Goal: Task Accomplishment & Management: Manage account settings

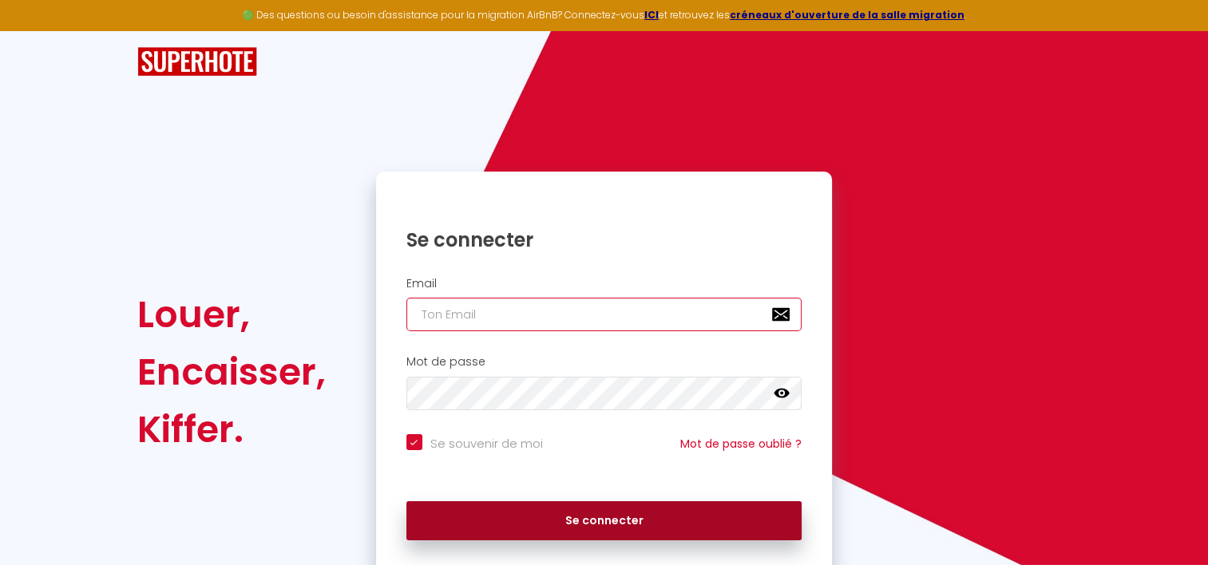
type input "[EMAIL_ADDRESS][DOMAIN_NAME]"
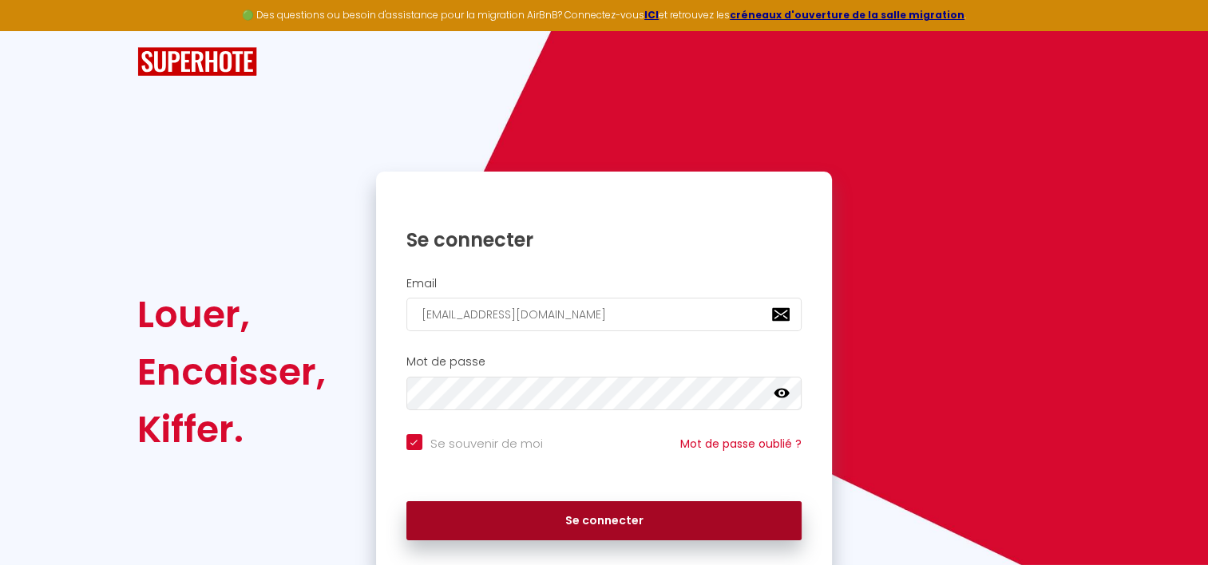
click at [587, 512] on button "Se connecter" at bounding box center [604, 521] width 396 height 40
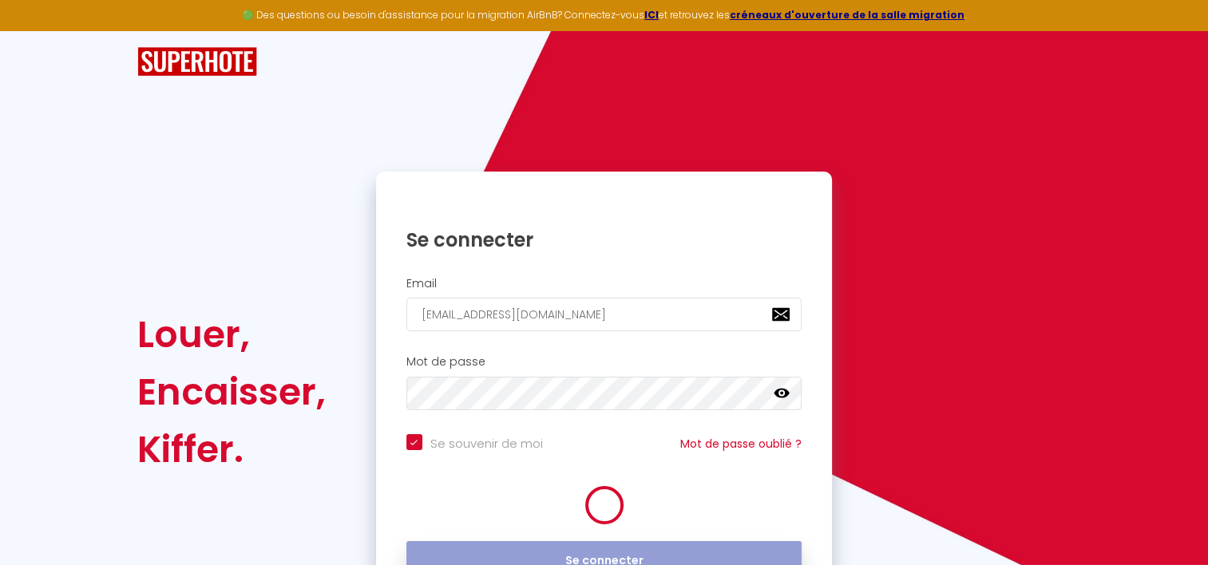
checkbox input "true"
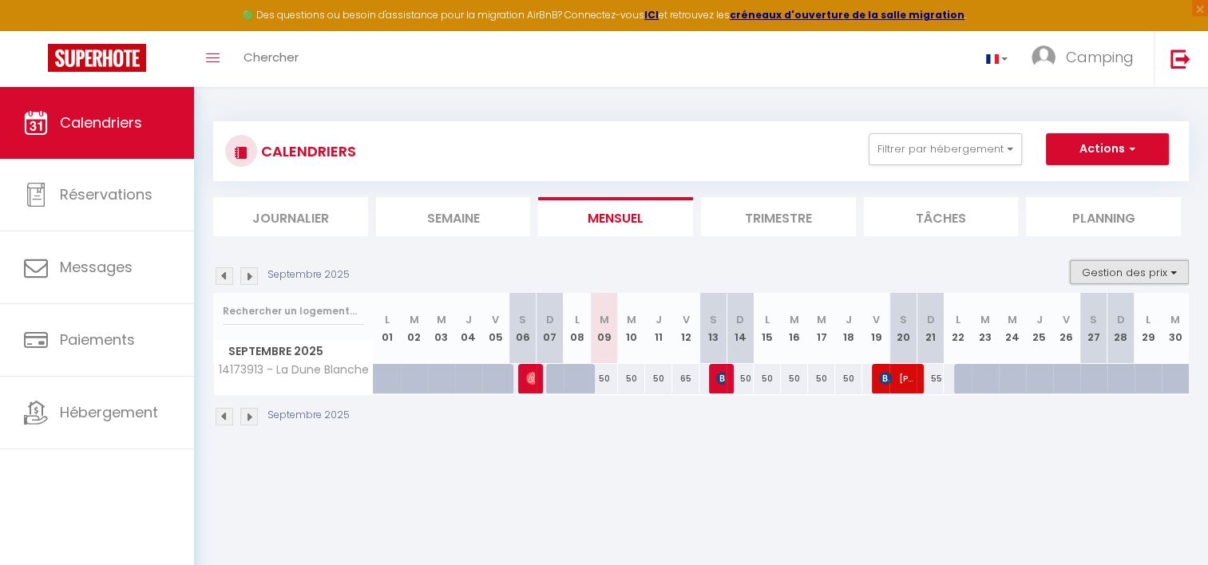
click at [1124, 274] on button "Gestion des prix" at bounding box center [1129, 272] width 119 height 24
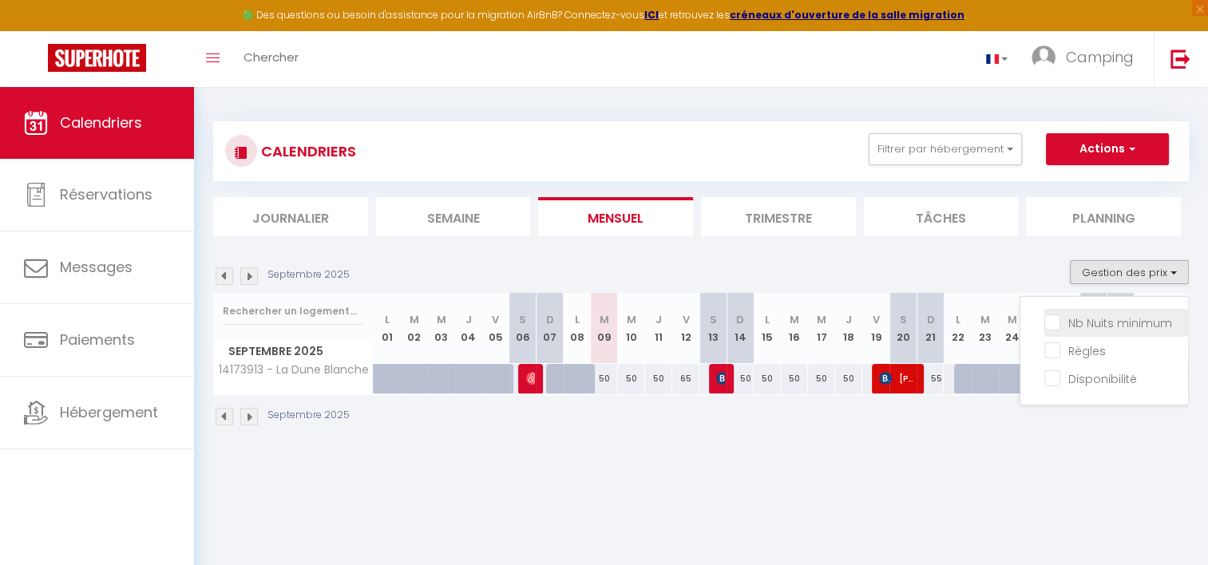
click at [1047, 322] on input "Nb Nuits minimum" at bounding box center [1116, 322] width 144 height 16
checkbox input "true"
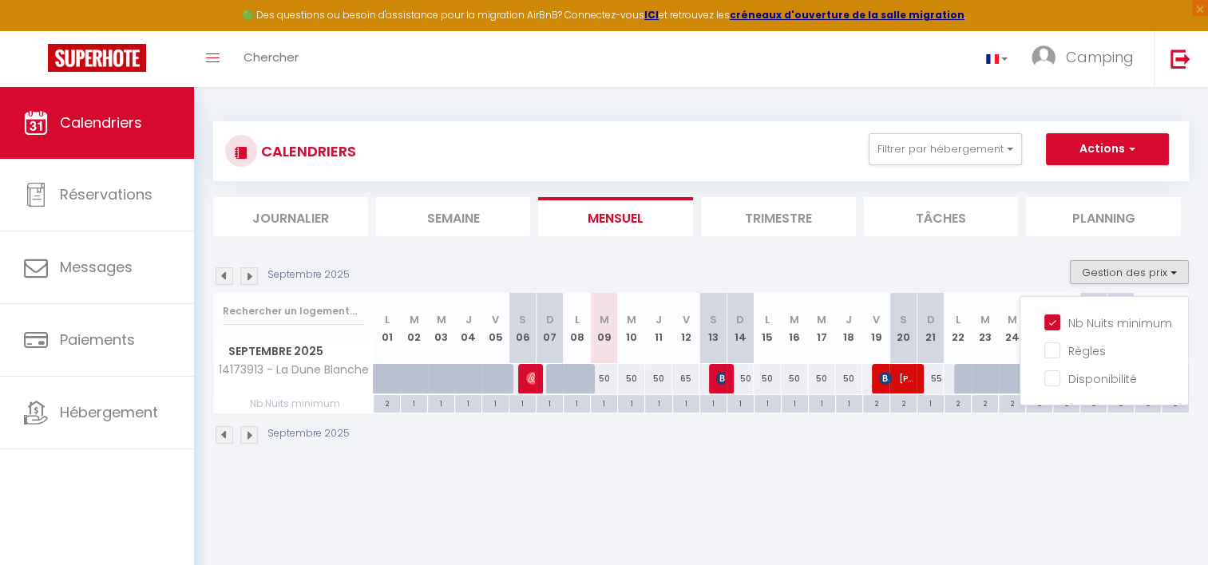
click at [888, 479] on body "🟢 Des questions ou besoin d'assistance pour la migration AirBnB? Connectez-vous…" at bounding box center [604, 369] width 1208 height 565
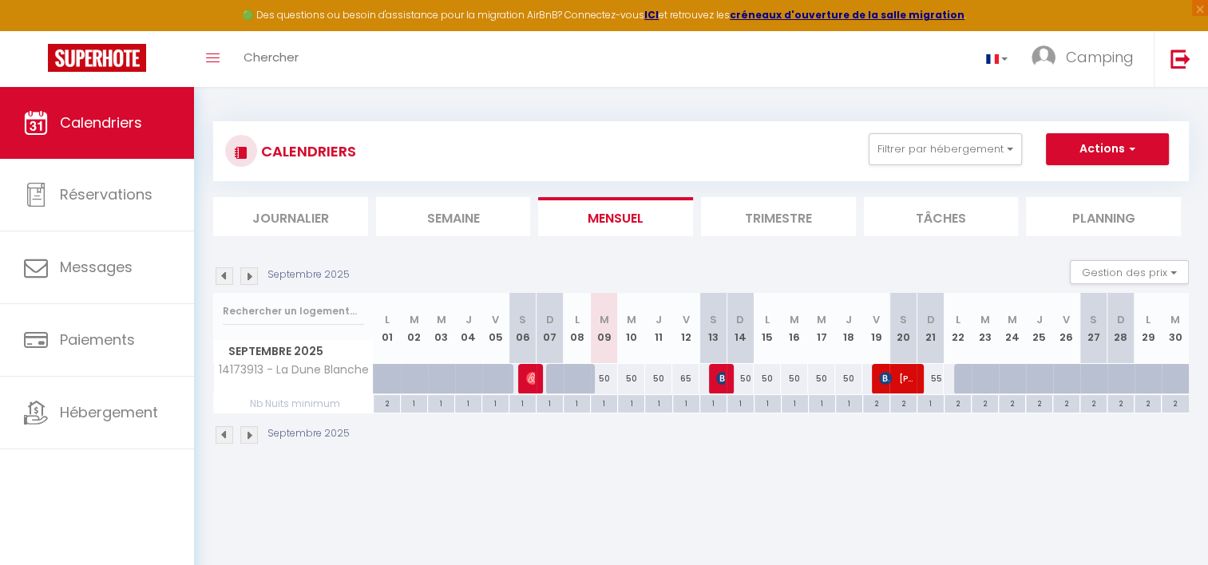
click at [254, 434] on img at bounding box center [249, 435] width 18 height 18
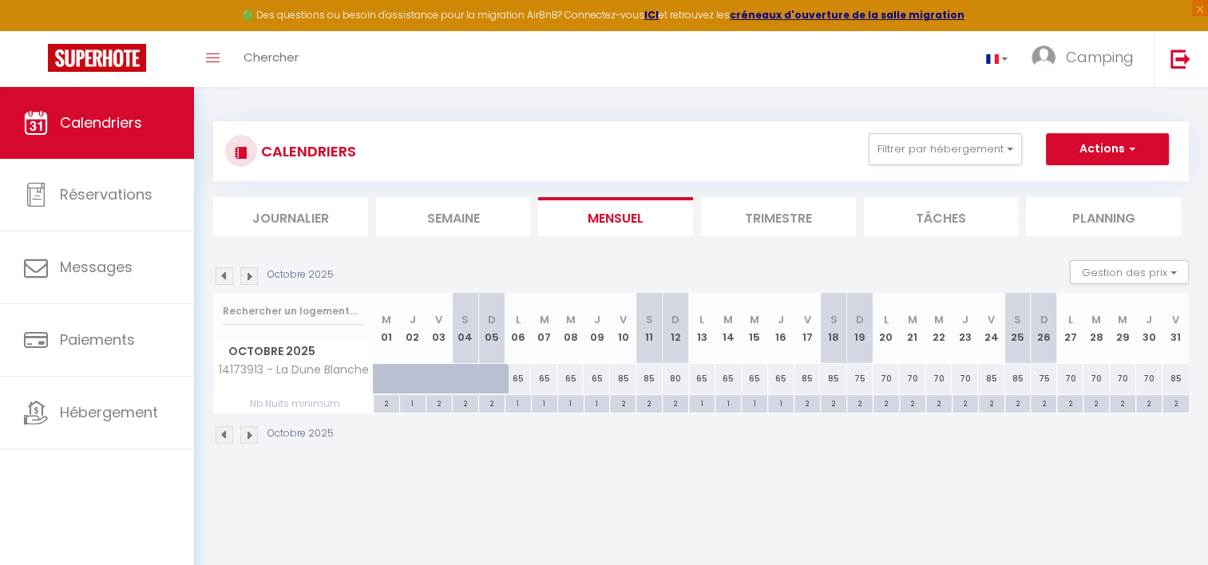
click at [675, 403] on div "2" at bounding box center [675, 402] width 26 height 15
click at [677, 382] on div "80" at bounding box center [675, 379] width 26 height 30
click at [1121, 275] on button "Gestion des prix" at bounding box center [1129, 272] width 119 height 24
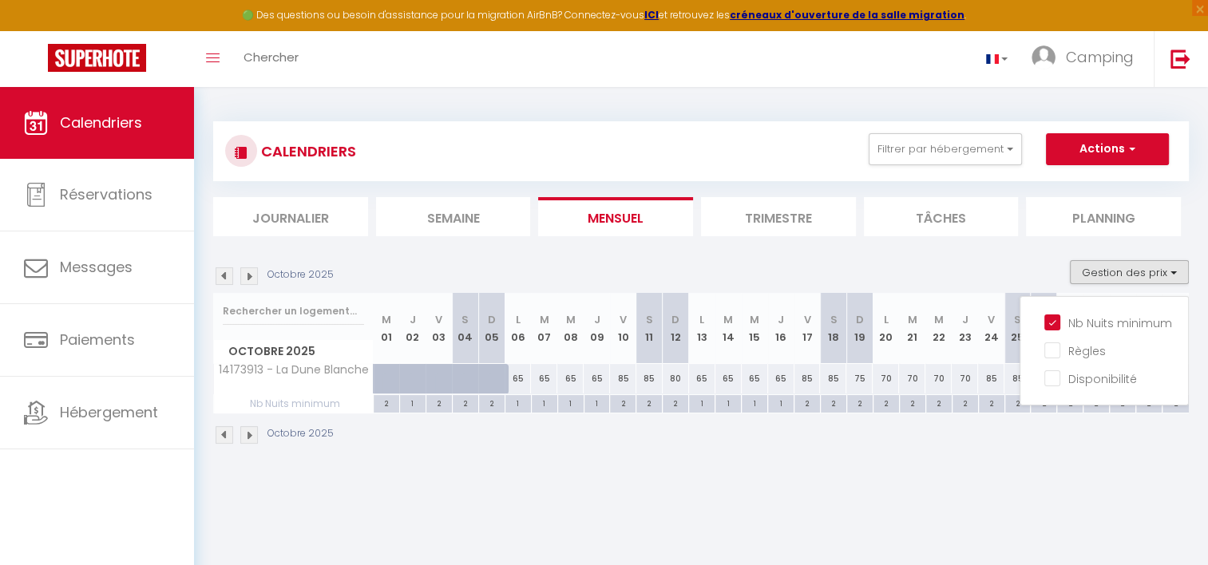
click at [958, 449] on div "Octobre 2025" at bounding box center [700, 436] width 975 height 47
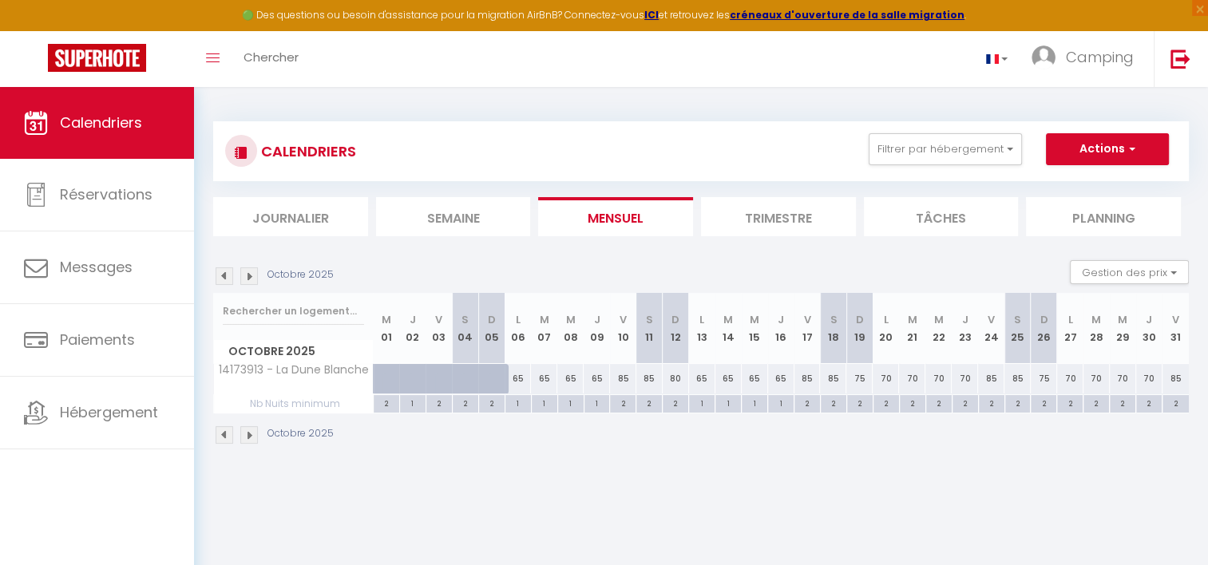
click at [801, 402] on div "2" at bounding box center [807, 402] width 26 height 15
click at [805, 381] on div "85" at bounding box center [807, 379] width 26 height 30
drag, startPoint x: 805, startPoint y: 381, endPoint x: 987, endPoint y: 444, distance: 193.3
click at [987, 444] on div "Octobre 2025" at bounding box center [700, 436] width 975 height 47
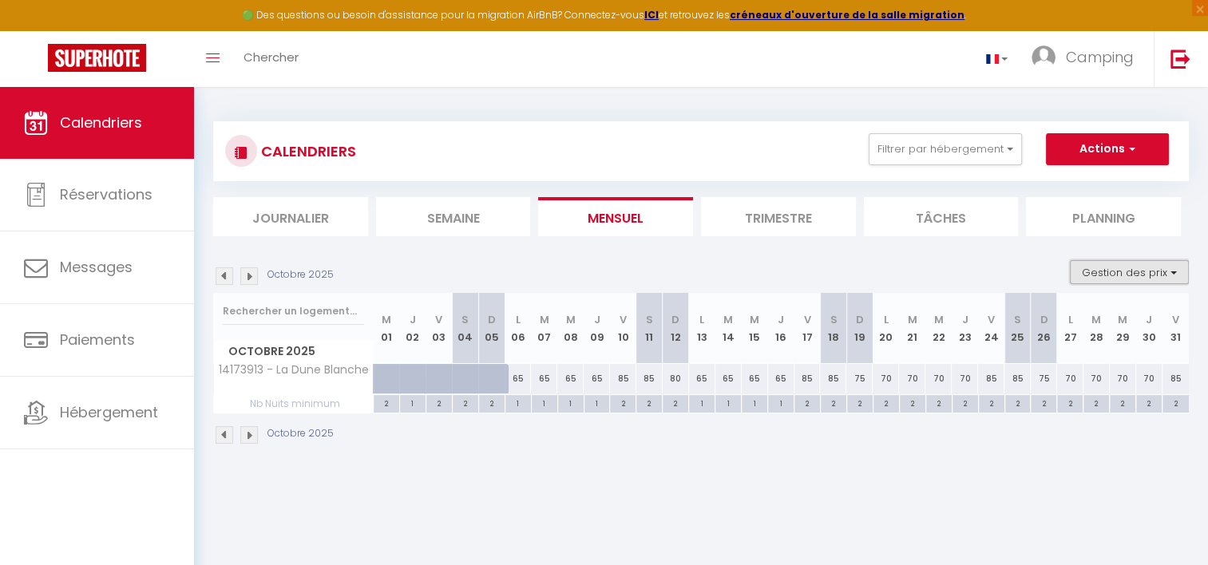
click at [1122, 269] on button "Gestion des prix" at bounding box center [1129, 272] width 119 height 24
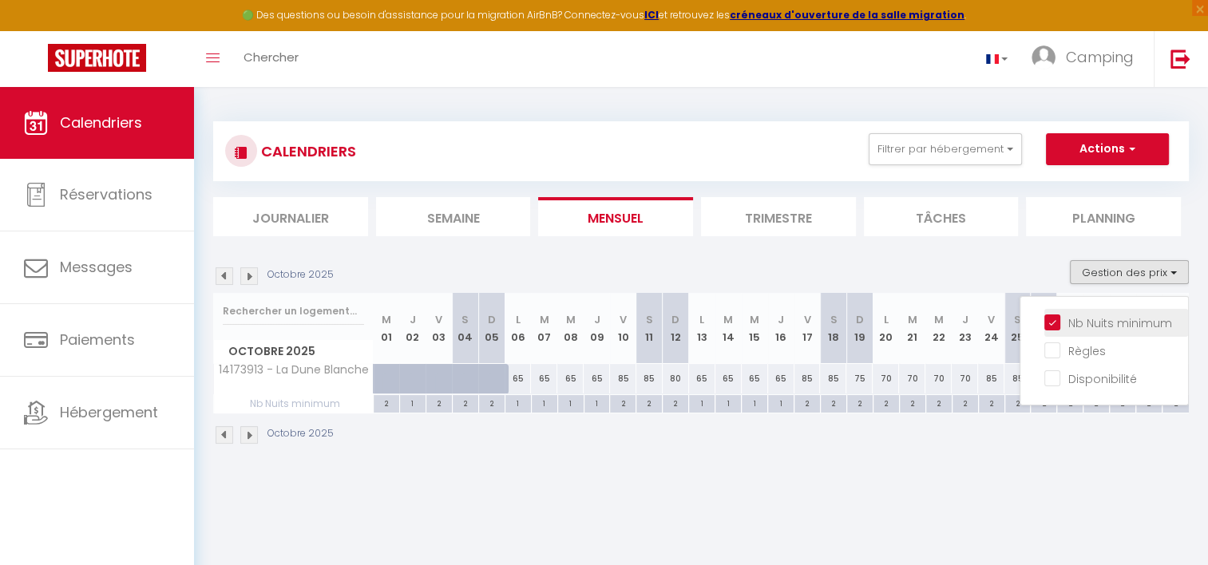
click at [1057, 318] on input "Nb Nuits minimum" at bounding box center [1116, 322] width 144 height 16
checkbox input "false"
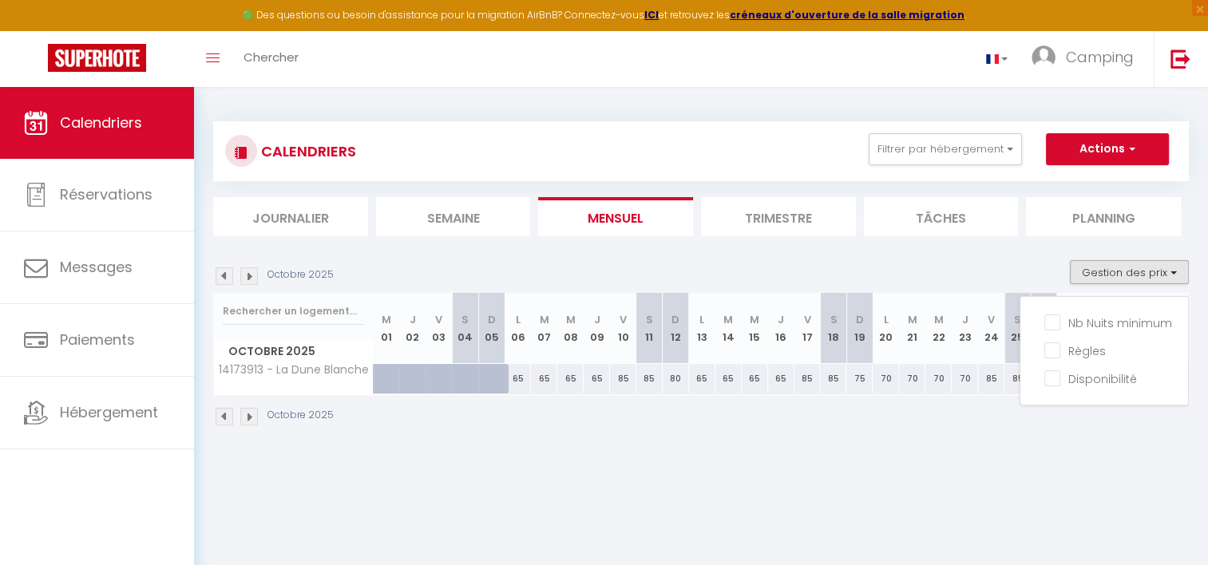
click at [990, 457] on div "CALENDRIERS Filtrer par hébergement Agence Etaples 14173913 - La Dune Blanche E…" at bounding box center [701, 274] width 1014 height 374
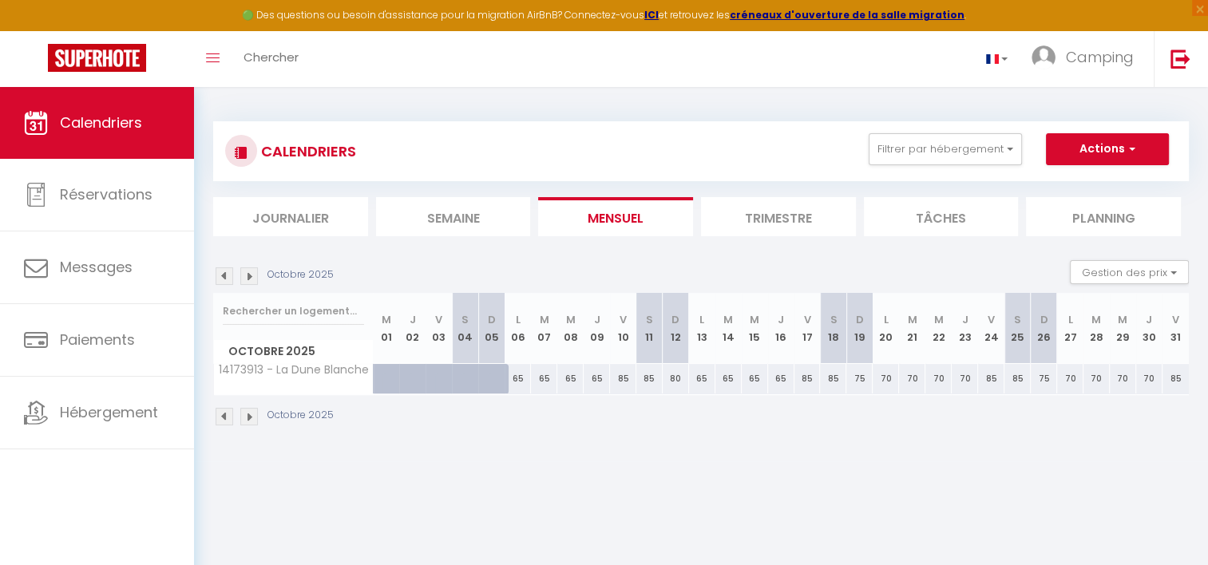
click at [757, 378] on div "65" at bounding box center [754, 379] width 26 height 30
click at [755, 377] on div "65" at bounding box center [754, 379] width 26 height 30
drag, startPoint x: 755, startPoint y: 377, endPoint x: 744, endPoint y: 416, distance: 40.7
click at [744, 416] on div "Octobre 2025" at bounding box center [700, 418] width 975 height 47
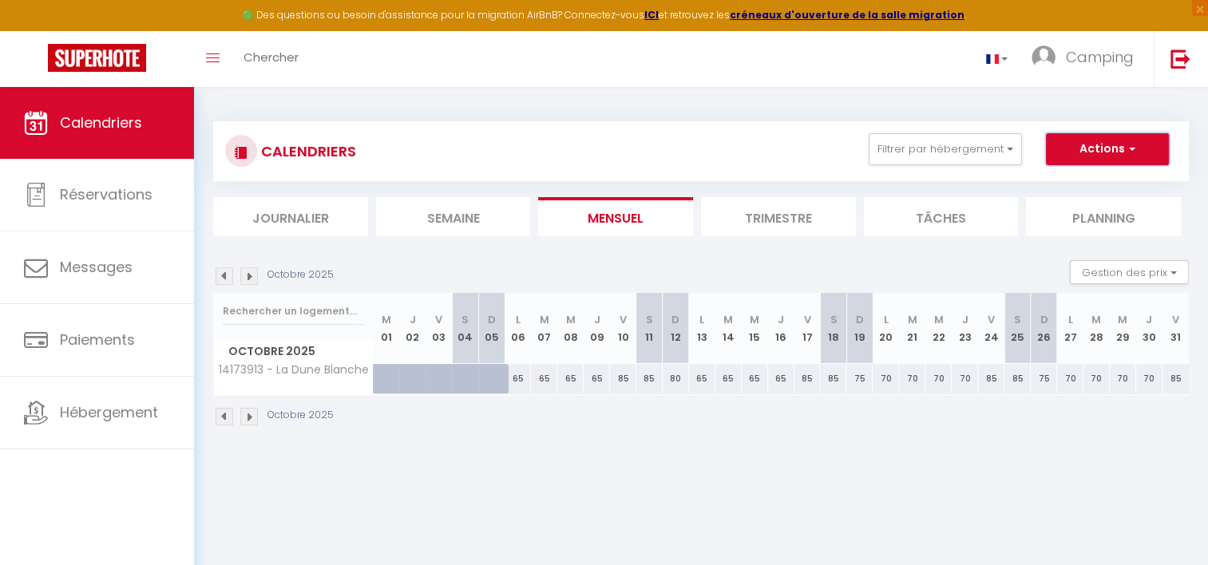
click at [1105, 155] on button "Actions" at bounding box center [1107, 149] width 123 height 32
click at [1021, 442] on div "CALENDRIERS Filtrer par hébergement Agence Etaples 14173913 - La Dune Blanche E…" at bounding box center [701, 274] width 1014 height 374
click at [1080, 268] on button "Gestion des prix" at bounding box center [1129, 272] width 119 height 24
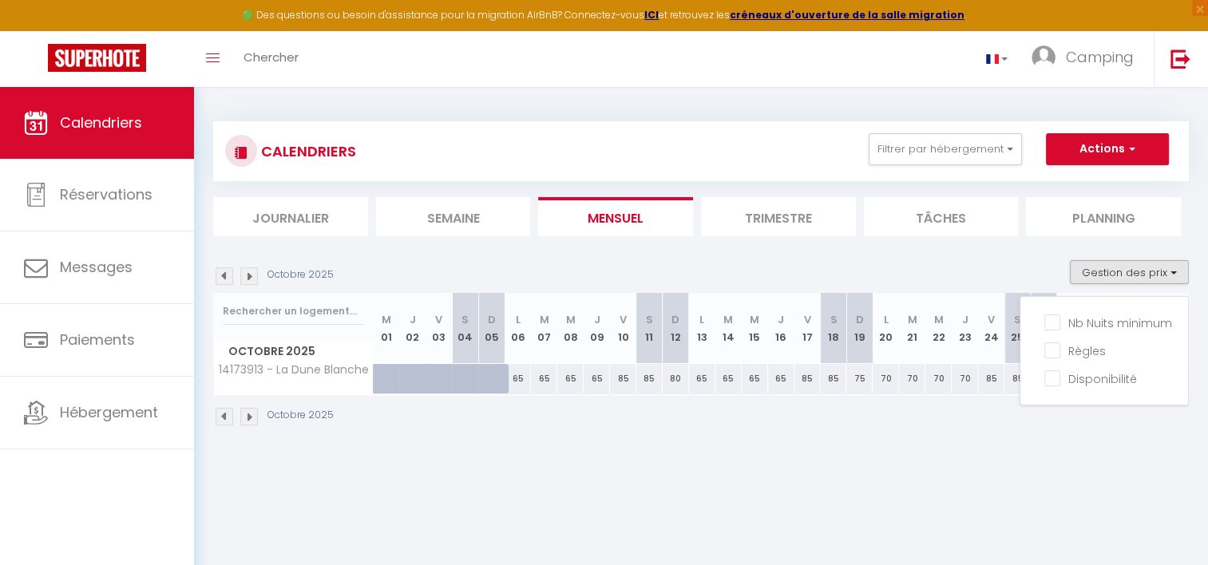
click at [878, 429] on div "Octobre 2025" at bounding box center [700, 418] width 975 height 47
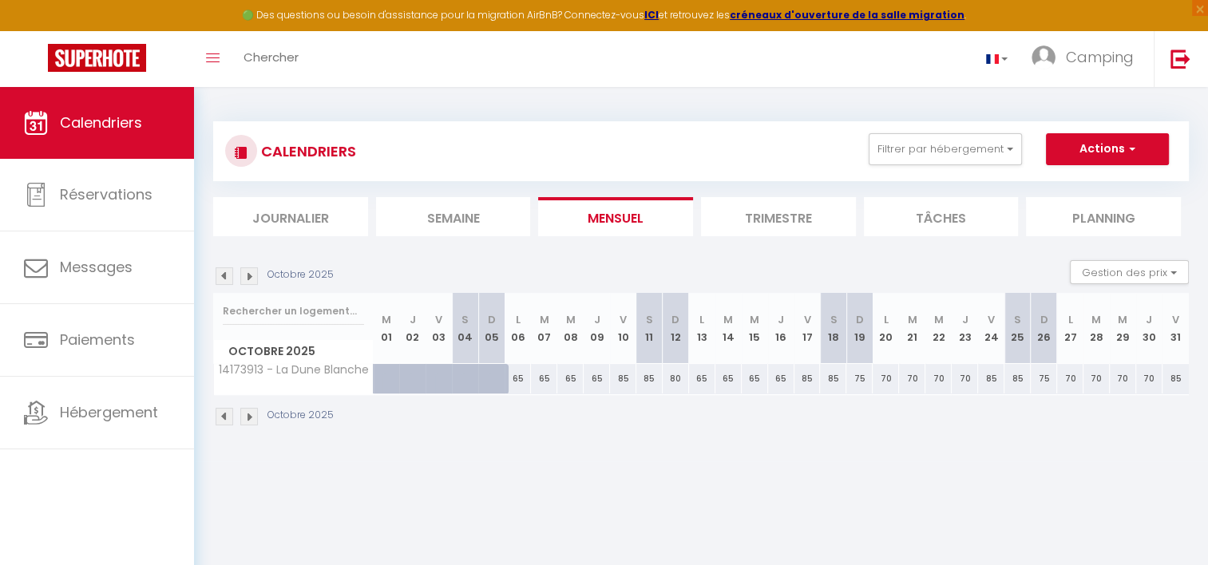
click at [760, 342] on th "M 15" at bounding box center [754, 328] width 26 height 71
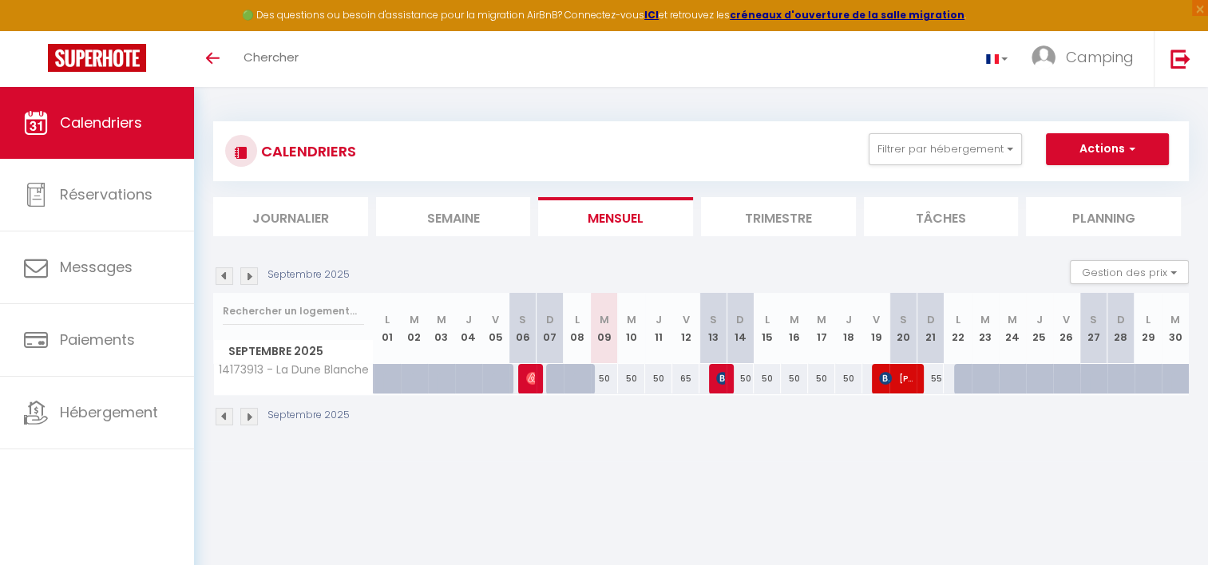
click at [683, 379] on div "65" at bounding box center [685, 379] width 27 height 30
type input "65"
type input "Ven 12 Septembre 2025"
type input "Sam 13 Septembre 2025"
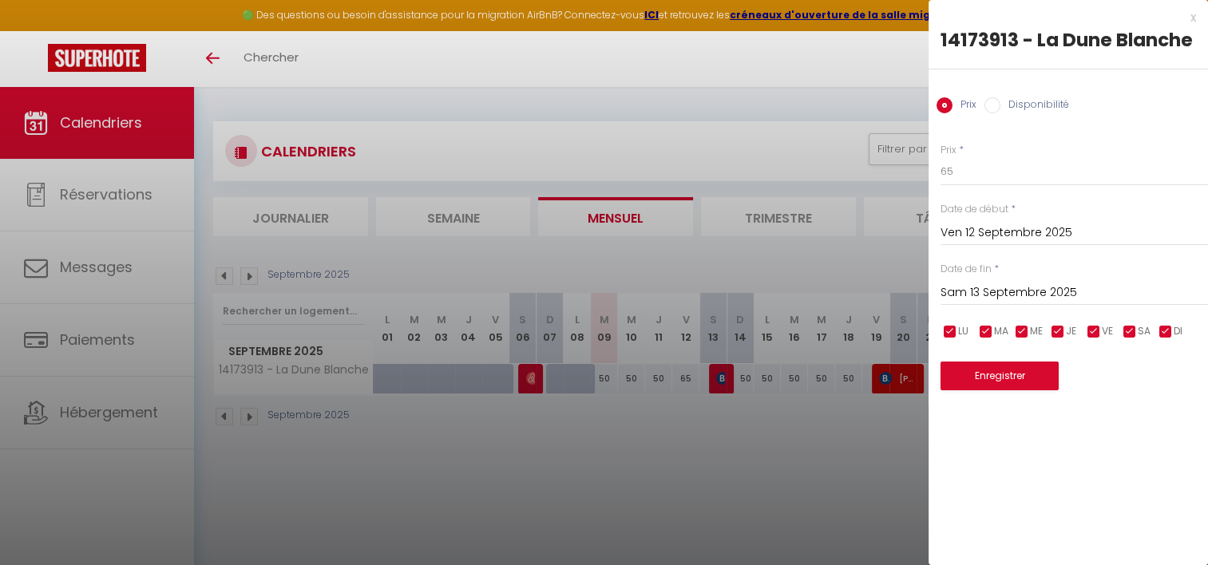
click at [690, 427] on div at bounding box center [604, 282] width 1208 height 565
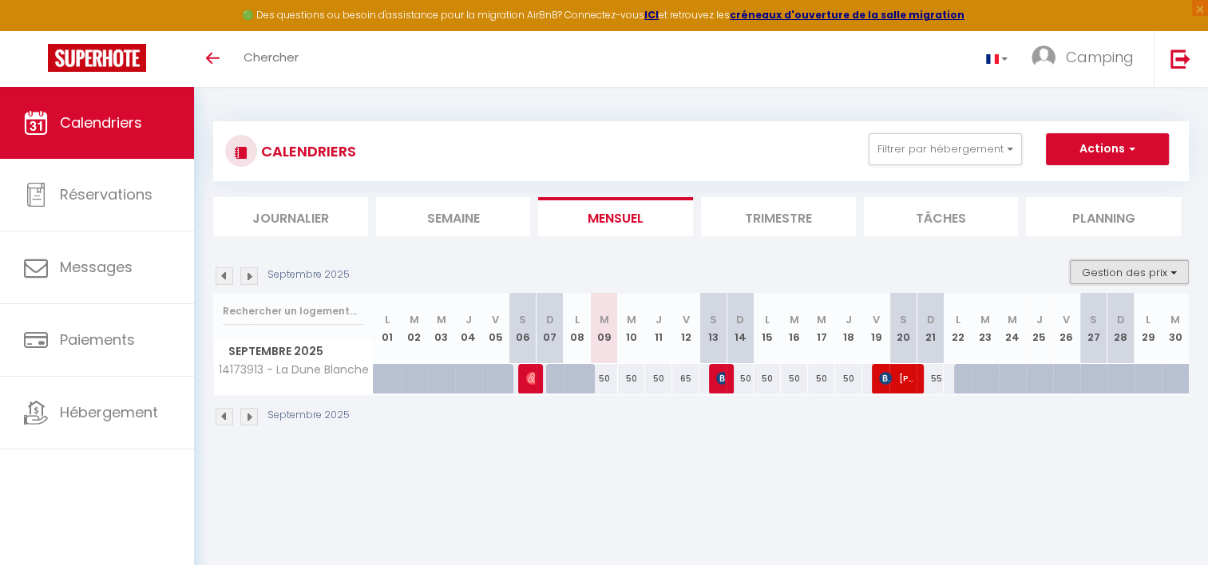
click at [1124, 279] on button "Gestion des prix" at bounding box center [1129, 272] width 119 height 24
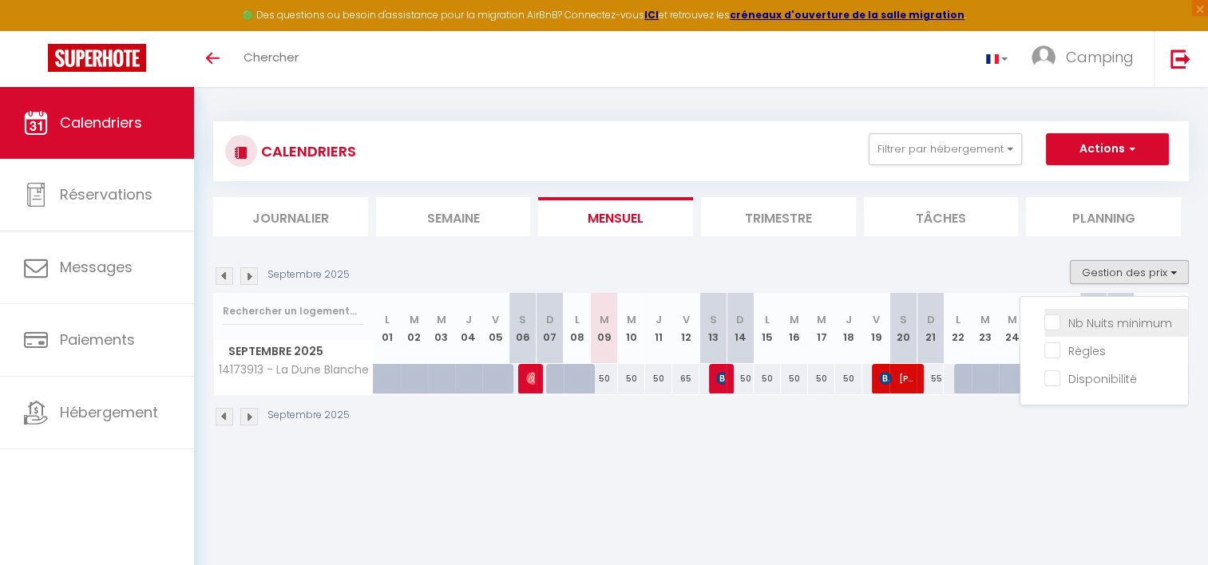
click at [1056, 318] on input "Nb Nuits minimum" at bounding box center [1116, 322] width 144 height 16
checkbox input "true"
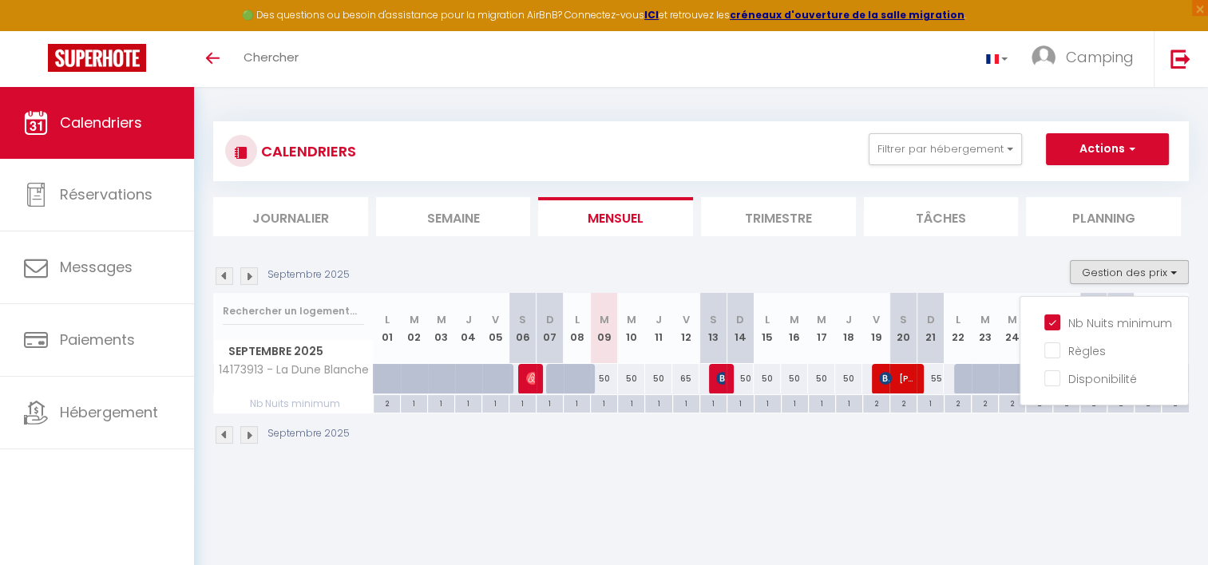
click at [828, 458] on div "Septembre 2025" at bounding box center [700, 436] width 975 height 47
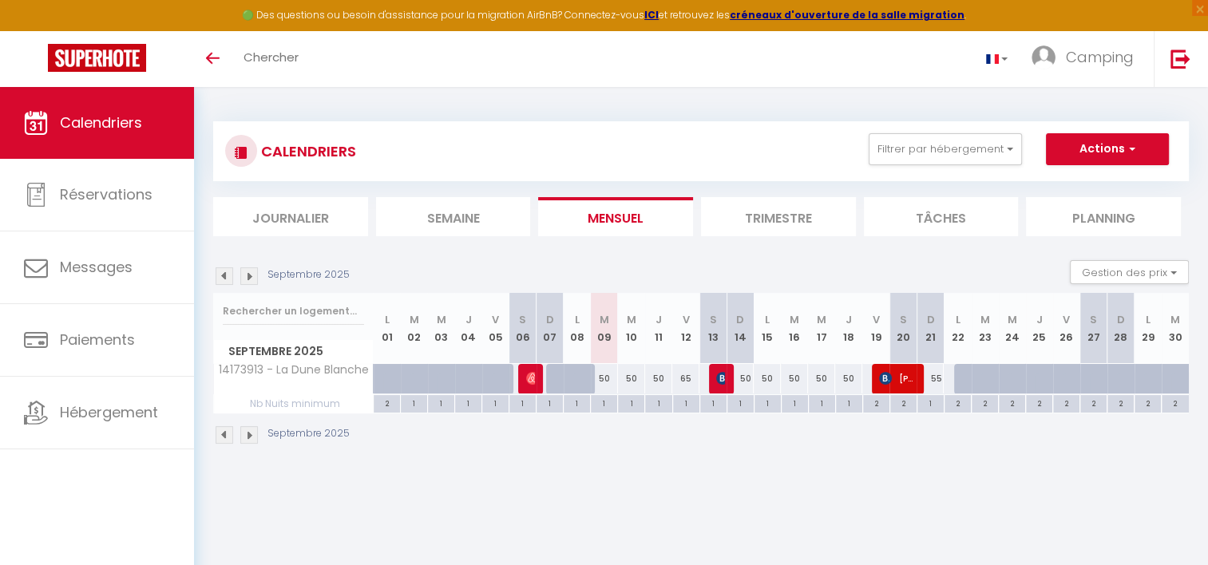
click at [769, 397] on div "1" at bounding box center [767, 402] width 26 height 15
type input "1"
type input "Lun 15 Septembre 2025"
type input "Mar 16 Septembre 2025"
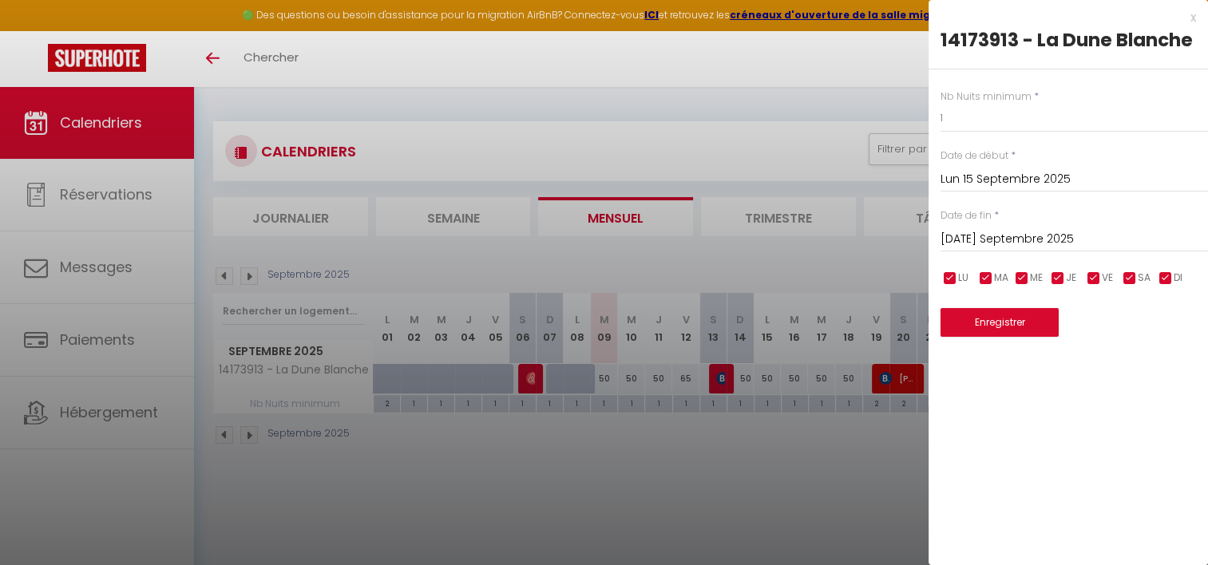
click at [757, 428] on div at bounding box center [604, 282] width 1208 height 565
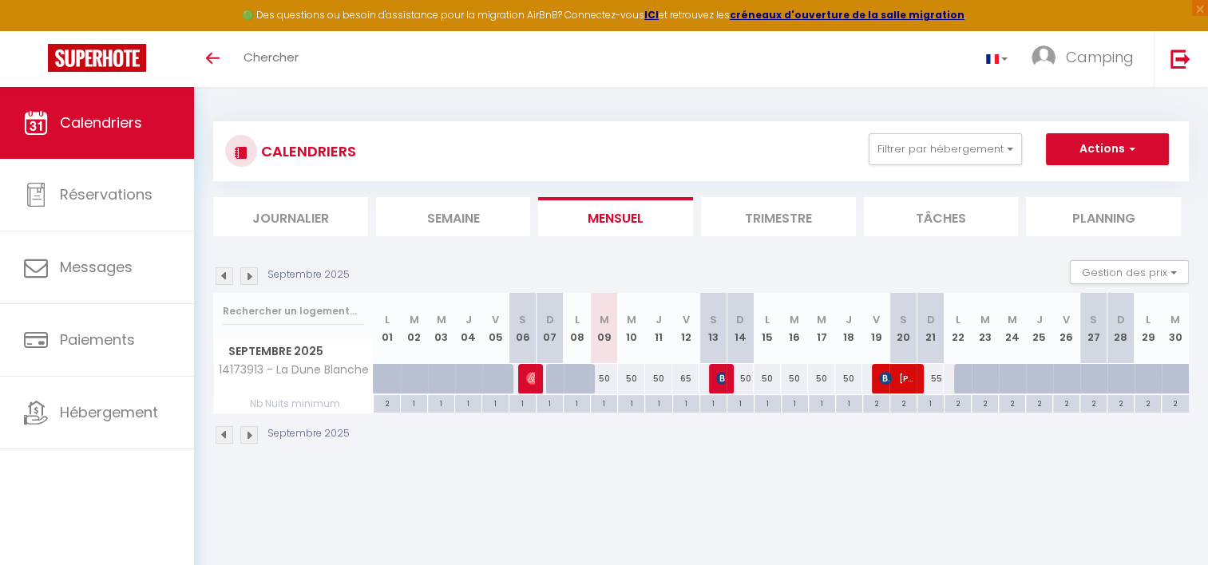
click at [255, 272] on img at bounding box center [249, 276] width 18 height 18
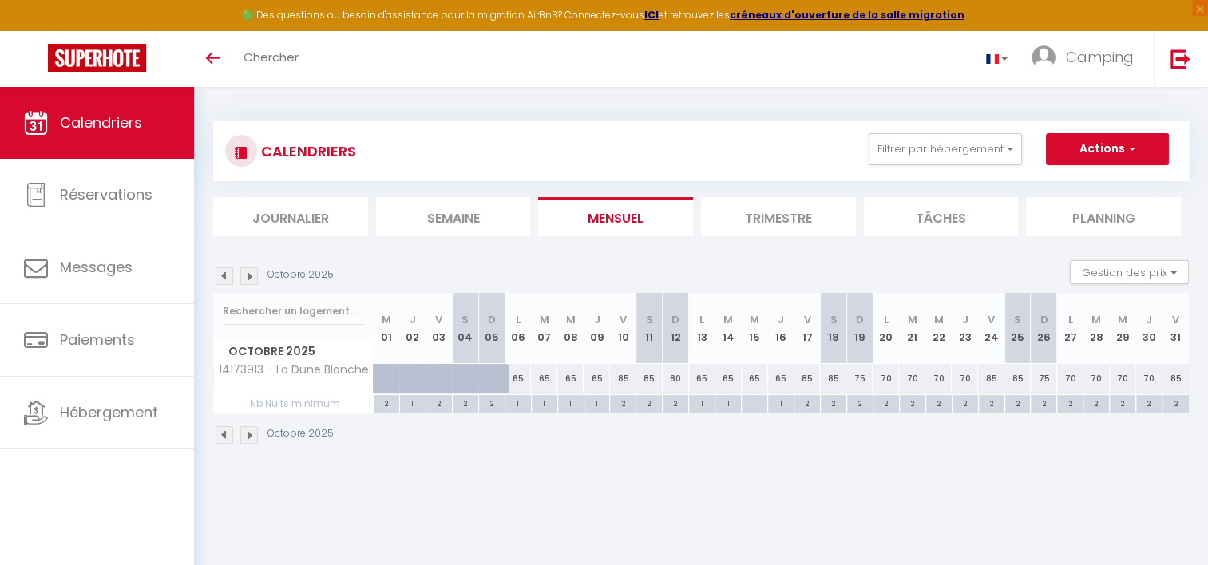
click at [671, 396] on div "2" at bounding box center [675, 402] width 26 height 15
type input "2"
type input "Dim 12 Octobre 2025"
type input "Lun 13 Octobre 2025"
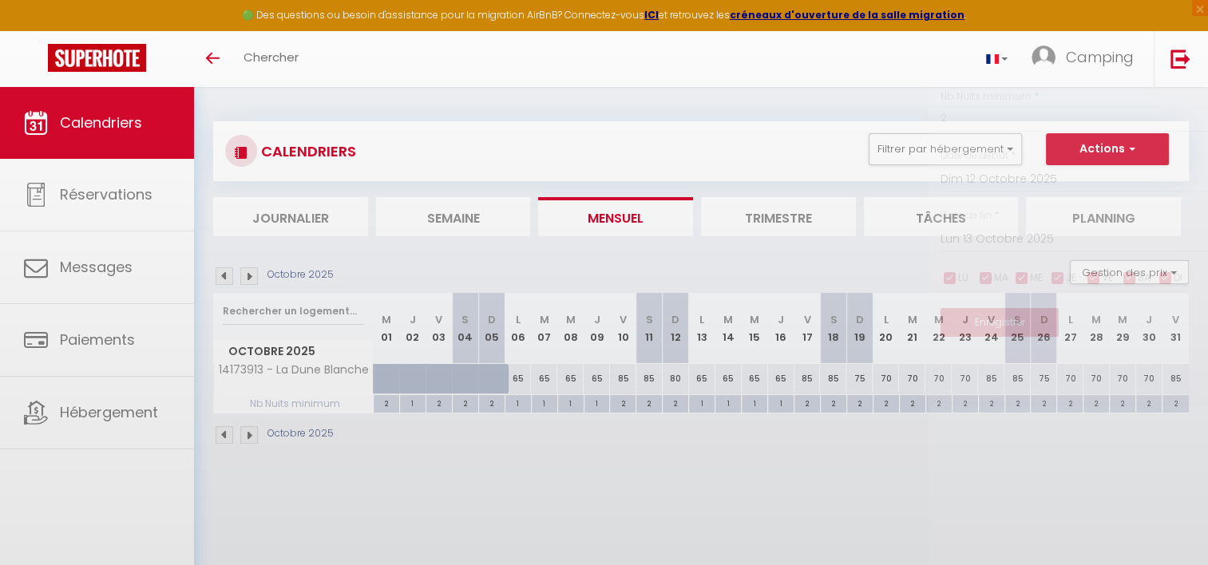
click at [676, 397] on div at bounding box center [604, 282] width 1208 height 565
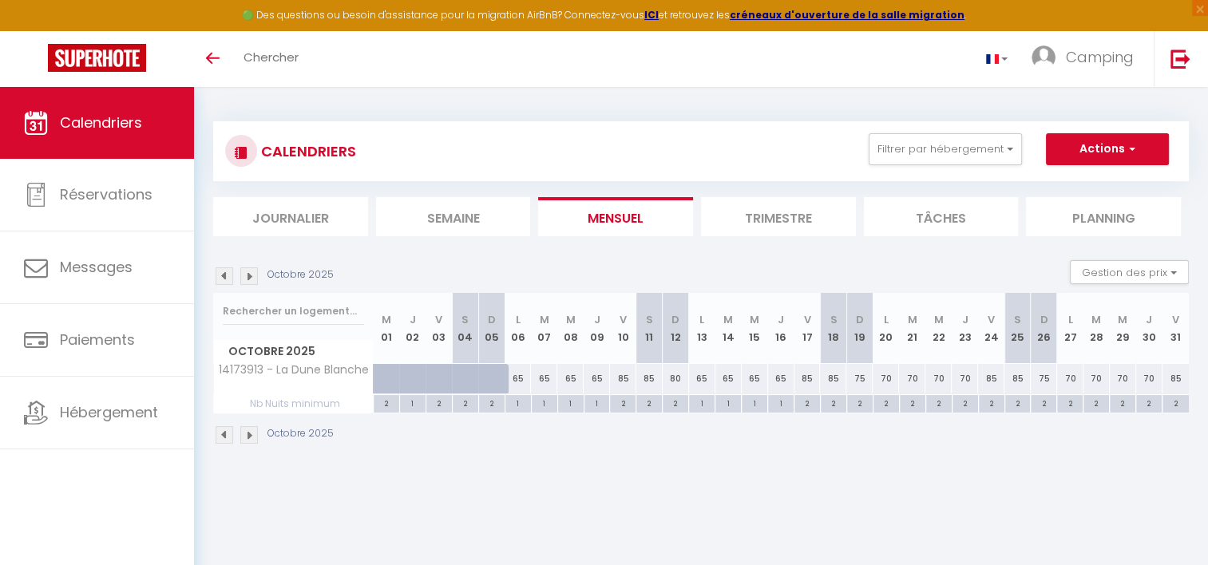
click at [676, 397] on body "🟢 Des questions ou besoin d'assistance pour la migration AirBnB? Connectez-vous…" at bounding box center [604, 369] width 1208 height 565
click at [676, 402] on div "2" at bounding box center [675, 402] width 26 height 15
type input "2"
type input "Dim 12 Octobre 2025"
type input "Lun 13 Octobre 2025"
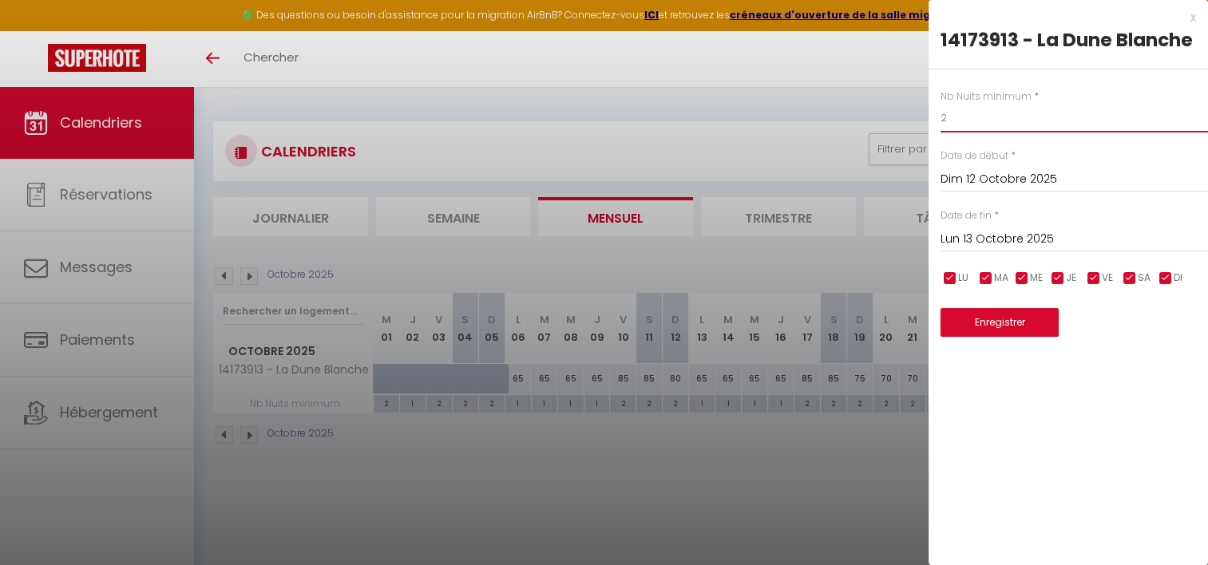
drag, startPoint x: 961, startPoint y: 118, endPoint x: 916, endPoint y: 117, distance: 44.7
click at [916, 117] on body "🟢 Des questions ou besoin d'assistance pour la migration AirBnB? Connectez-vous…" at bounding box center [604, 369] width 1208 height 565
click at [862, 446] on div at bounding box center [604, 282] width 1208 height 565
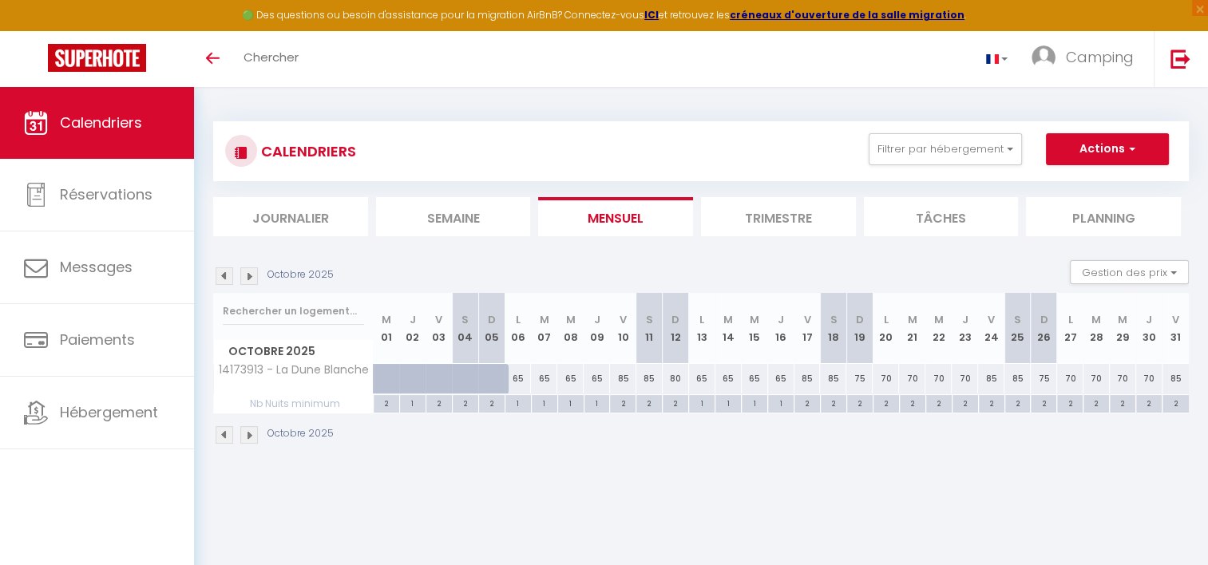
click at [675, 402] on div "2" at bounding box center [675, 402] width 26 height 15
type input "2"
type input "Dim 12 Octobre 2025"
type input "Lun 13 Octobre 2025"
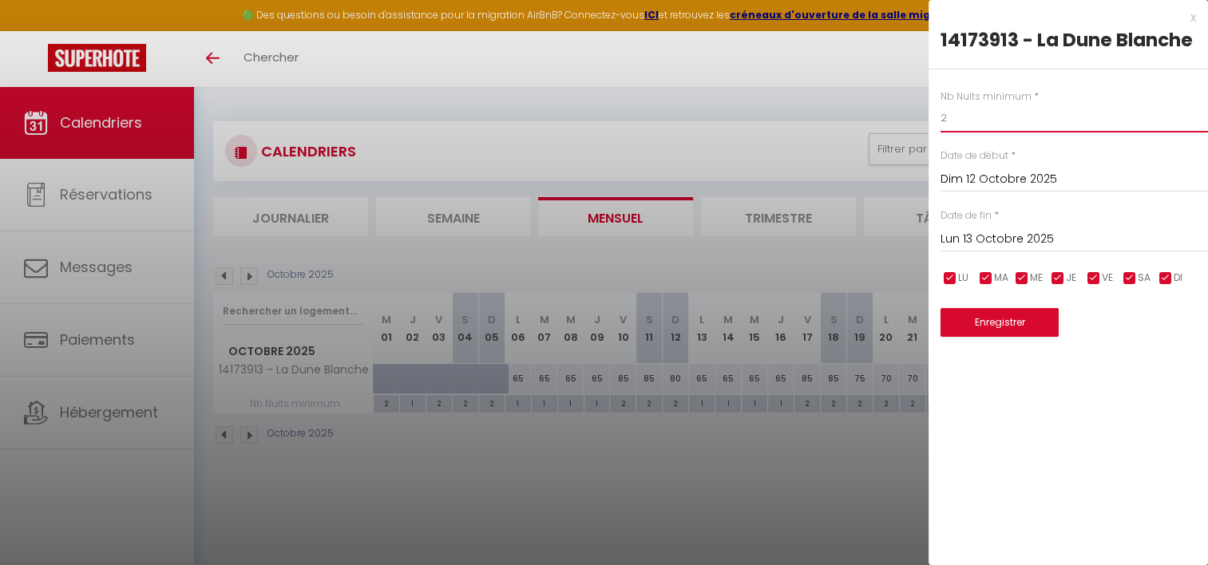
drag, startPoint x: 963, startPoint y: 113, endPoint x: 934, endPoint y: 113, distance: 28.7
click at [934, 113] on div "Nb Nuits minimum * 2 Date de début * Dim 12 Octobre 2025 < Oct 2025 > Dim Lun M…" at bounding box center [1067, 203] width 279 height 268
type input "1"
click at [978, 323] on button "Enregistrer" at bounding box center [999, 322] width 118 height 29
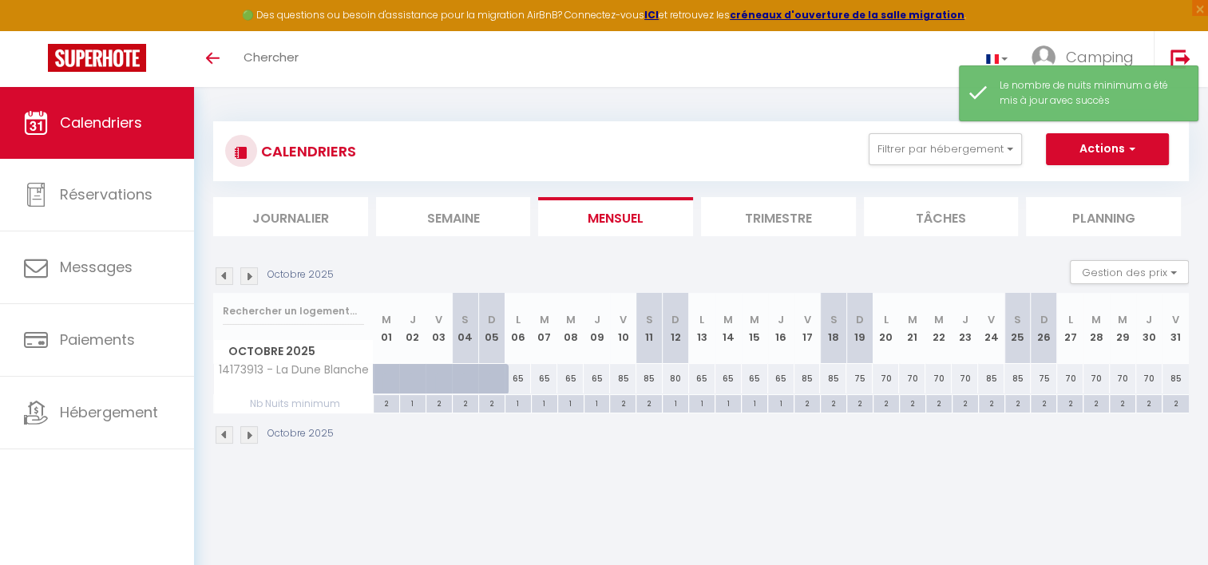
click at [251, 273] on img at bounding box center [249, 276] width 18 height 18
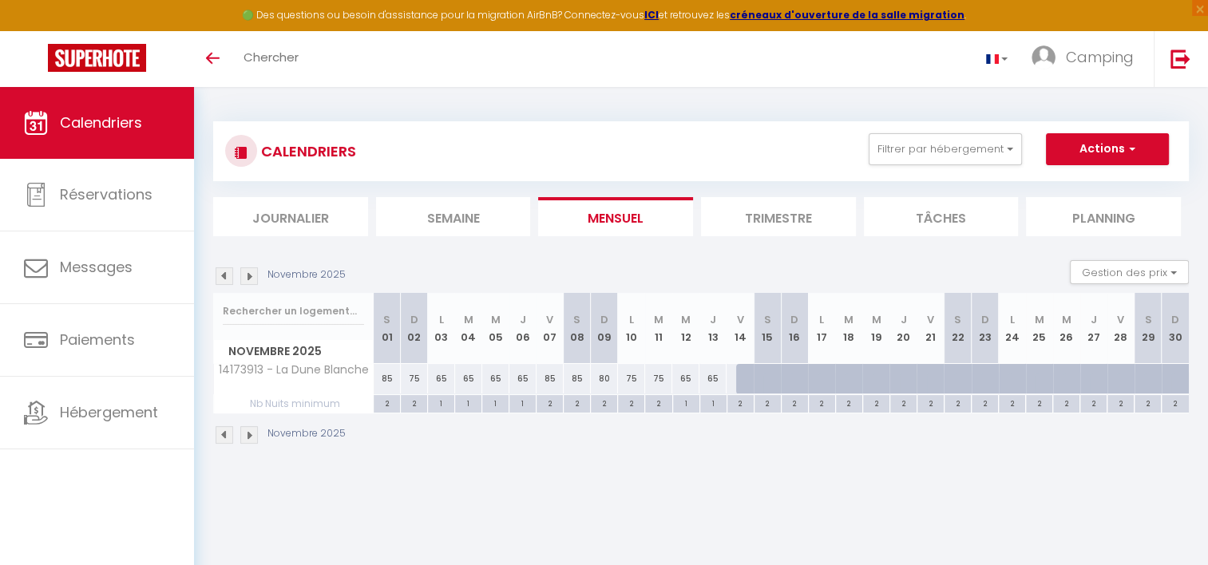
click at [417, 404] on div "2" at bounding box center [414, 402] width 26 height 15
type input "2"
type input "Dim 02 Novembre 2025"
type input "Lun 03 Novembre 2025"
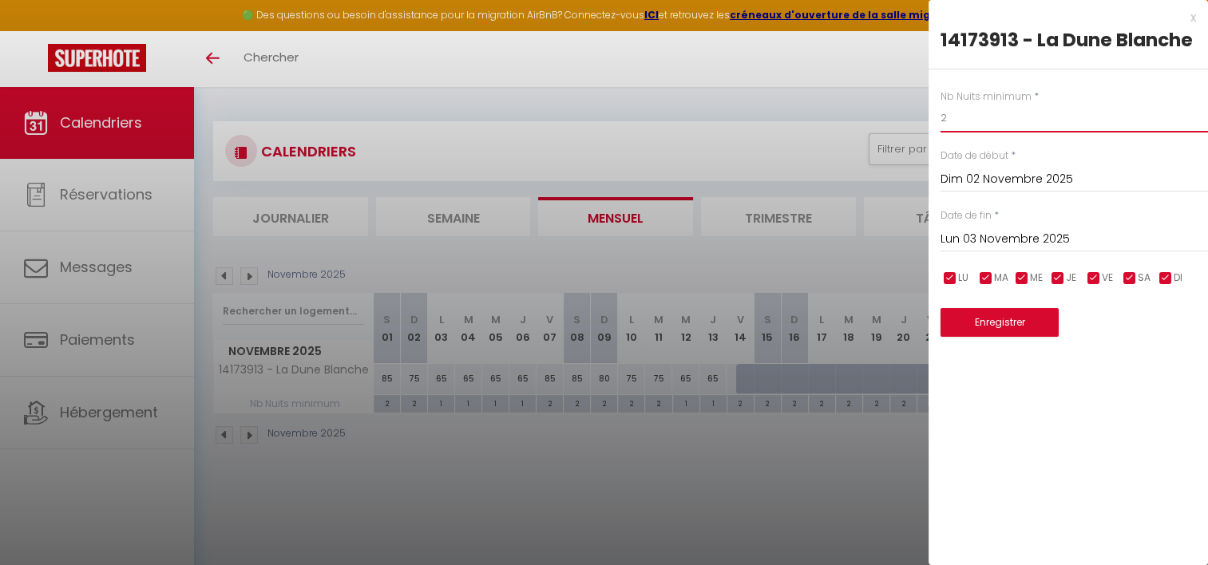
drag, startPoint x: 951, startPoint y: 119, endPoint x: 939, endPoint y: 117, distance: 12.1
click at [940, 117] on input "2" at bounding box center [1073, 118] width 267 height 29
type input "1"
click at [985, 324] on button "Enregistrer" at bounding box center [999, 322] width 118 height 29
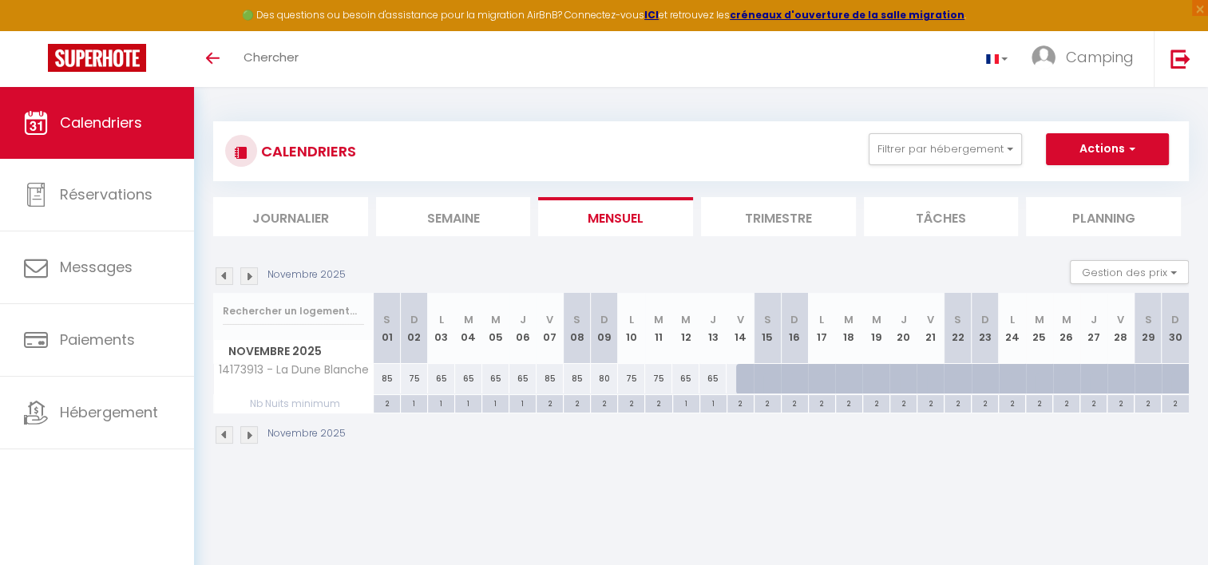
click at [656, 400] on div "2" at bounding box center [658, 402] width 26 height 15
type input "2"
type input "Mar 11 Novembre 2025"
type input "Mer 12 Novembre 2025"
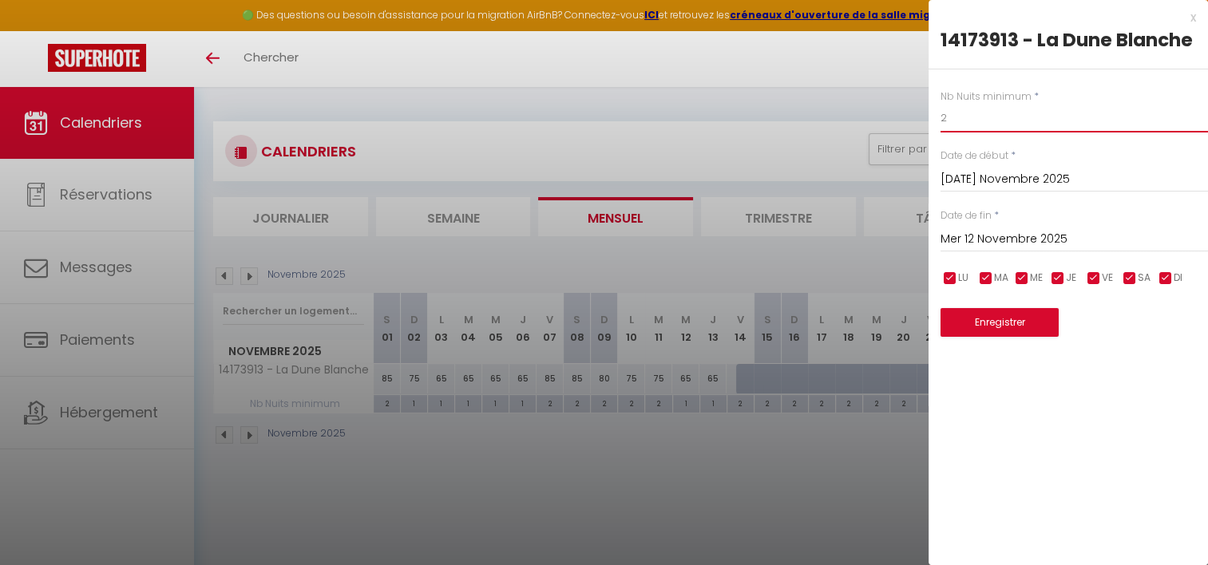
drag, startPoint x: 945, startPoint y: 114, endPoint x: 927, endPoint y: 114, distance: 18.4
click at [927, 114] on body "🟢 Des questions ou besoin d'assistance pour la migration AirBnB? Connectez-vous…" at bounding box center [604, 369] width 1208 height 565
type input "1"
click at [977, 326] on button "Enregistrer" at bounding box center [999, 322] width 118 height 29
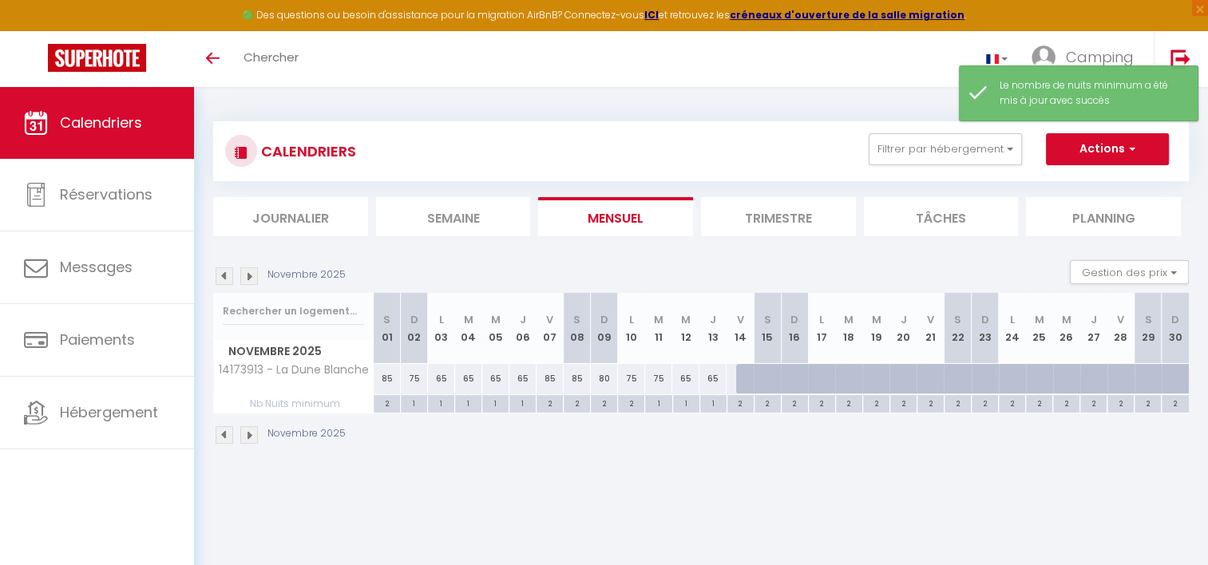
click at [222, 277] on img at bounding box center [224, 276] width 18 height 18
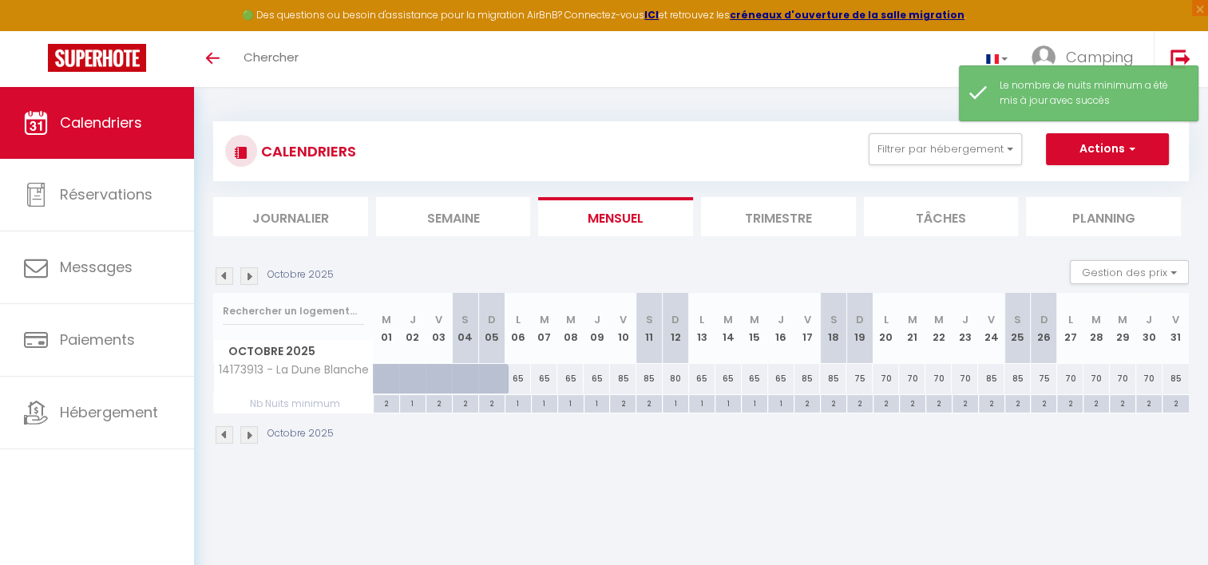
click at [222, 277] on img at bounding box center [224, 276] width 18 height 18
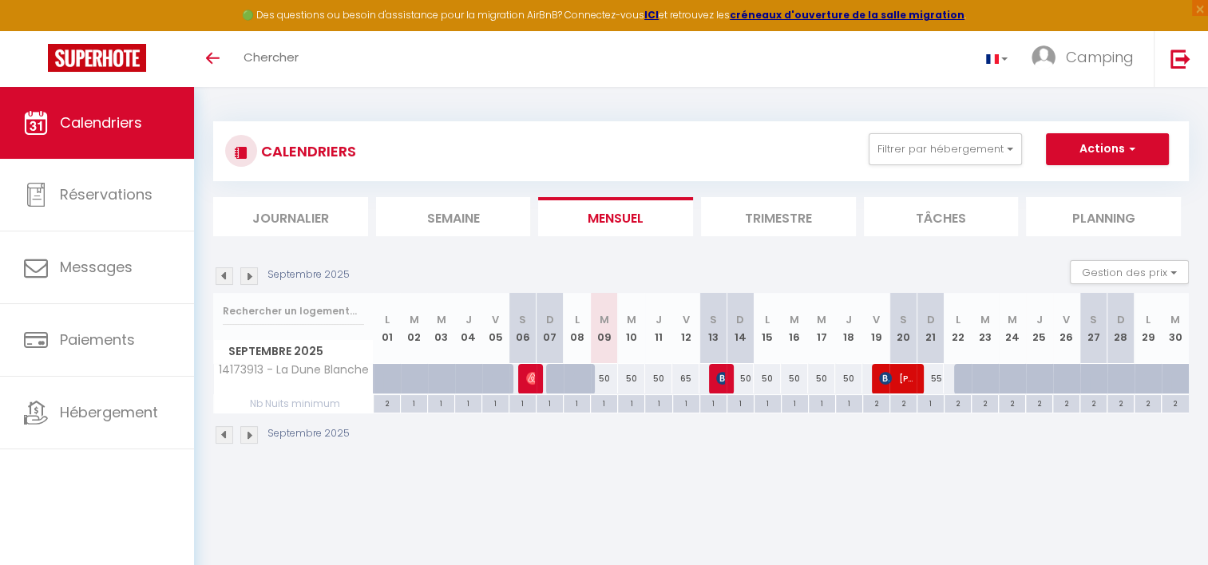
click at [251, 276] on img at bounding box center [249, 276] width 18 height 18
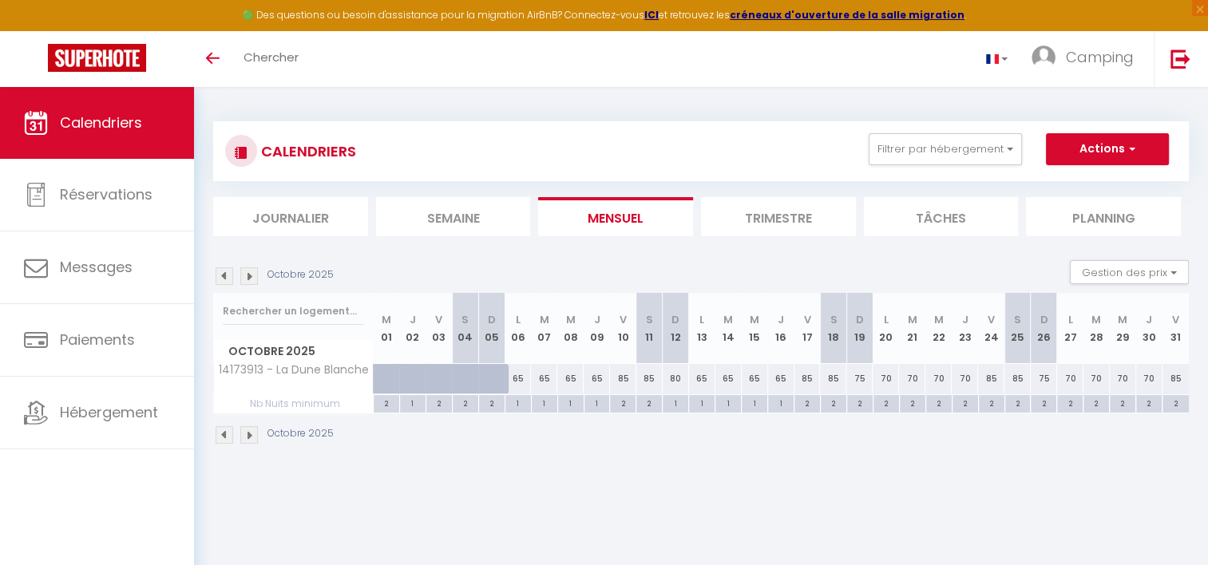
click at [246, 275] on img at bounding box center [249, 276] width 18 height 18
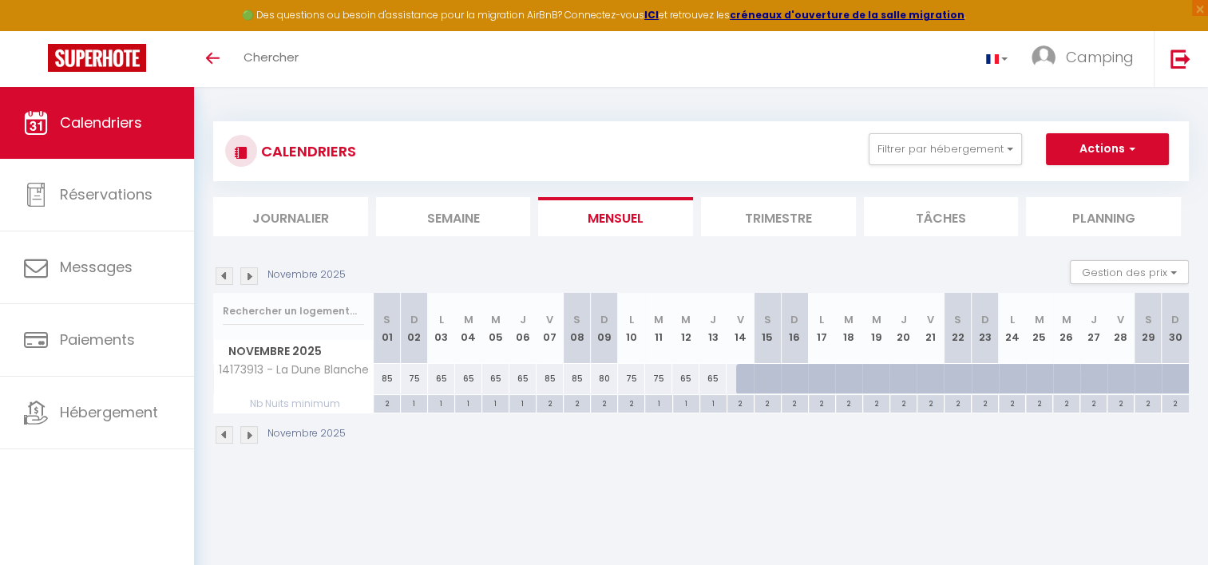
click at [220, 275] on img at bounding box center [224, 276] width 18 height 18
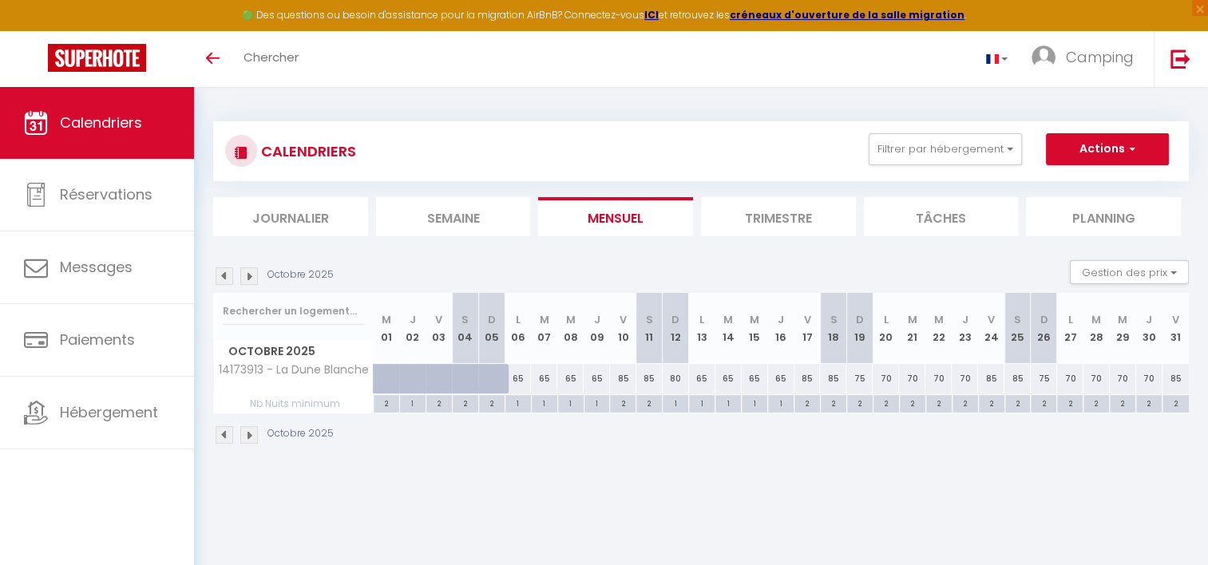
click at [225, 271] on img at bounding box center [224, 276] width 18 height 18
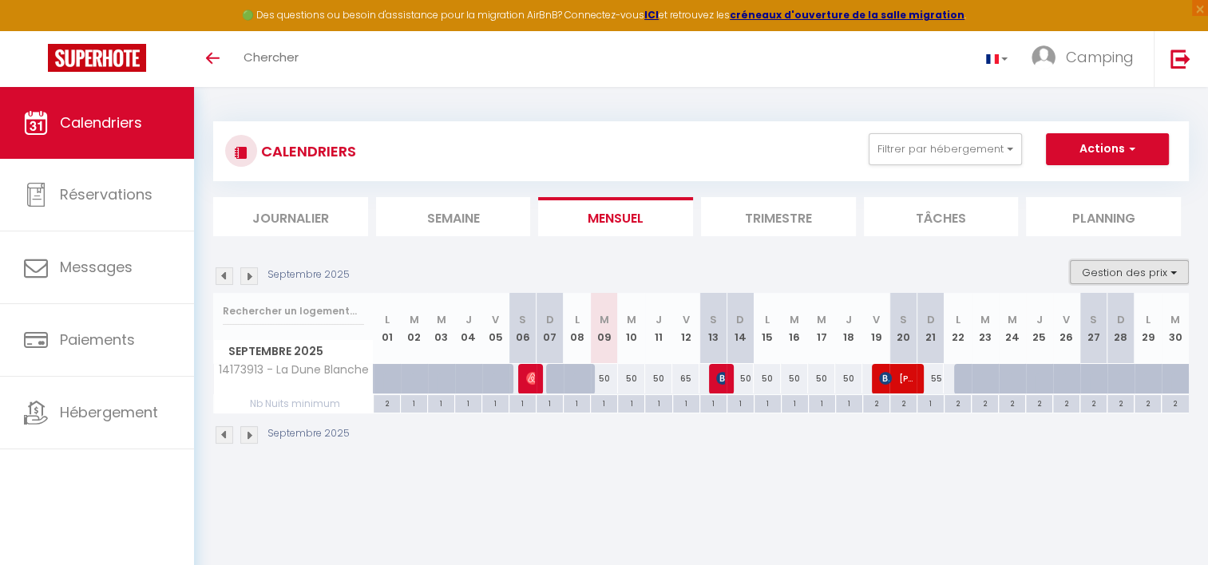
click at [1115, 273] on button "Gestion des prix" at bounding box center [1129, 272] width 119 height 24
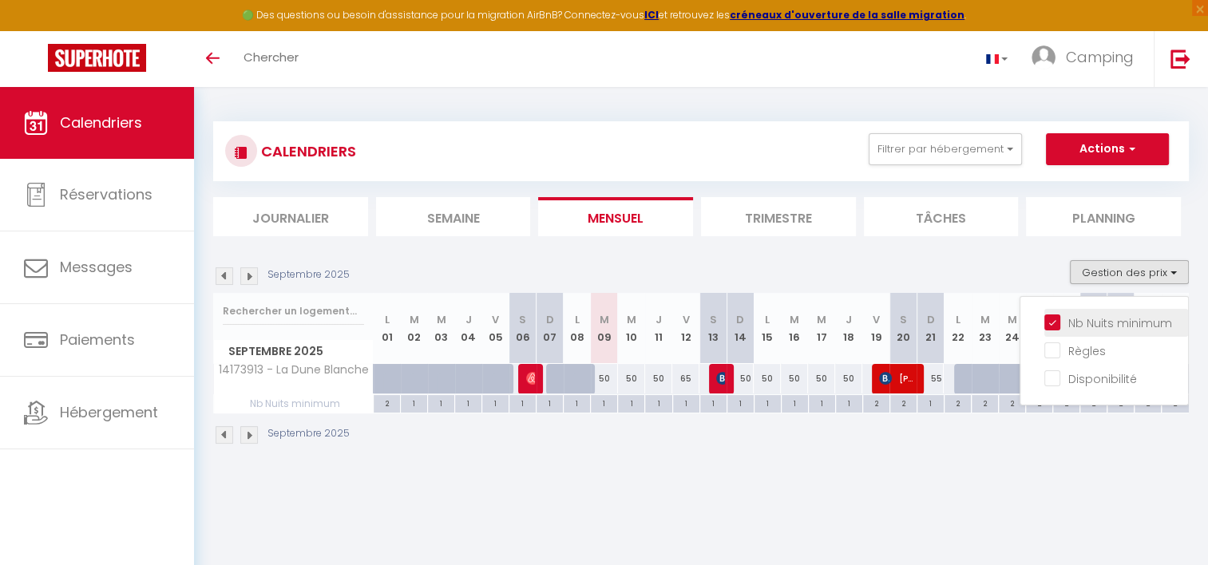
click at [1053, 321] on input "Nb Nuits minimum" at bounding box center [1116, 322] width 144 height 16
checkbox input "false"
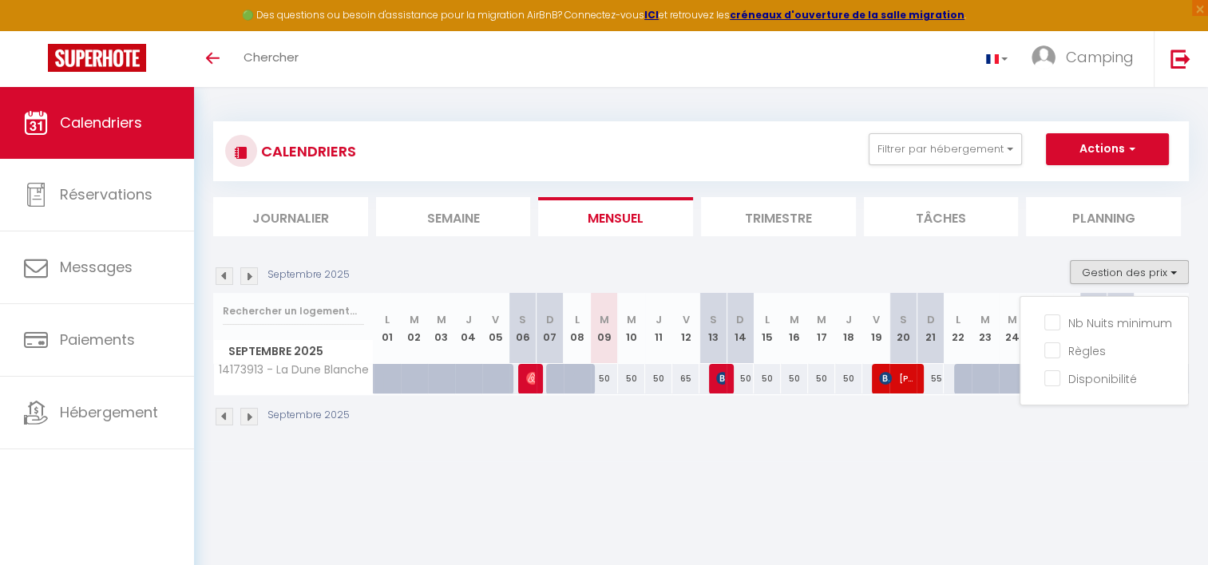
click at [1038, 445] on div "CALENDRIERS Filtrer par hébergement Agence Etaples 14173913 - La Dune Blanche E…" at bounding box center [701, 274] width 1014 height 374
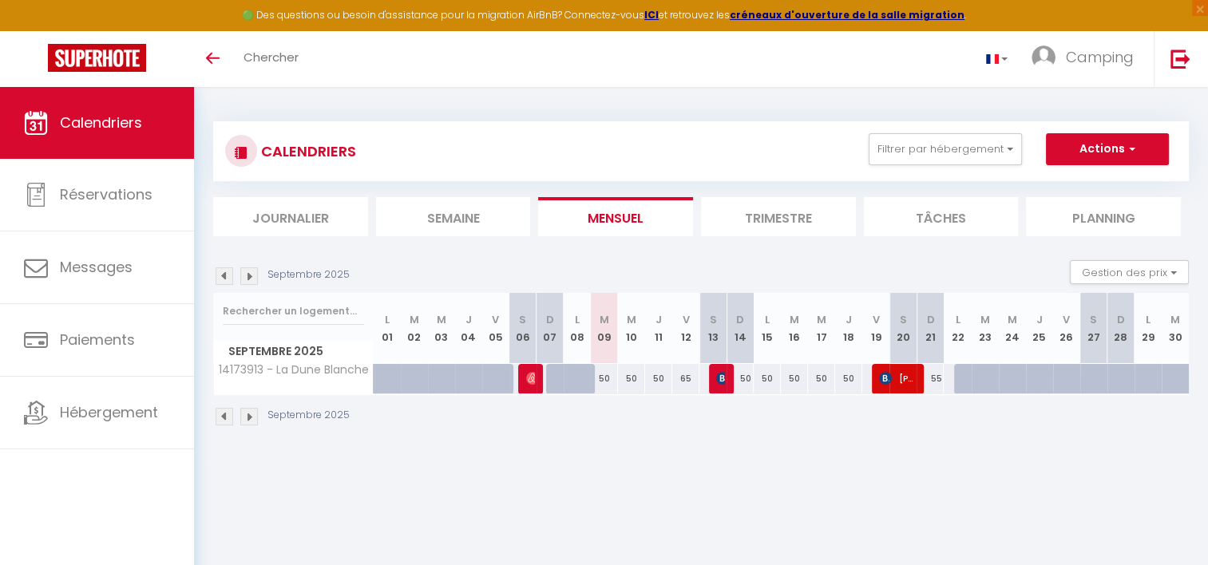
click at [252, 274] on img at bounding box center [249, 276] width 18 height 18
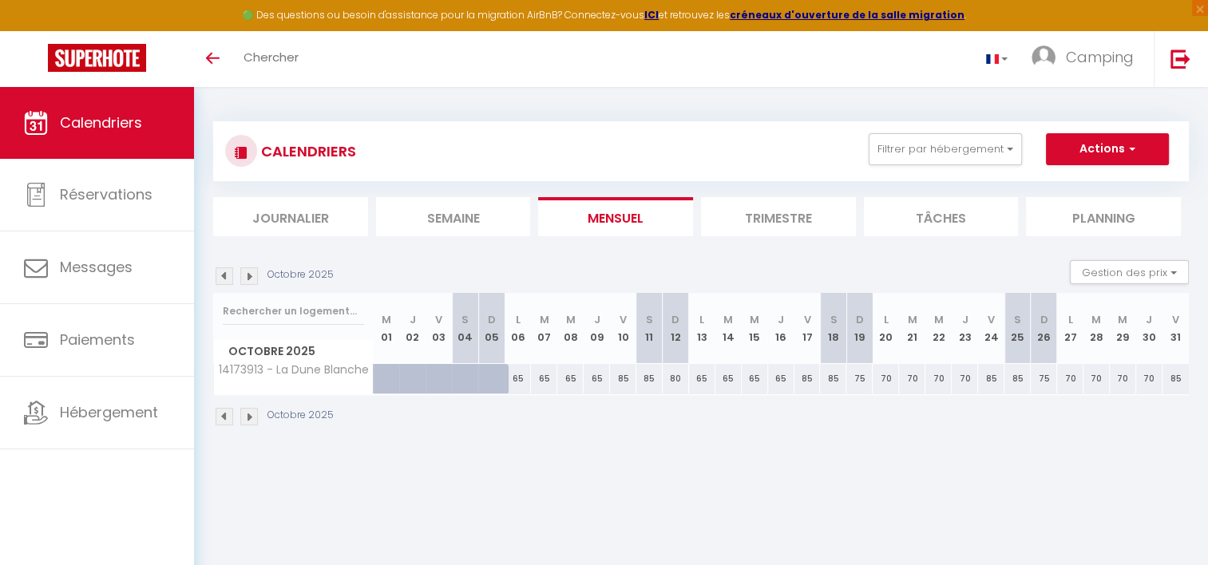
click at [679, 375] on div "80" at bounding box center [675, 379] width 26 height 30
type input "80"
type input "Dim 12 Octobre 2025"
type input "Lun 13 Octobre 2025"
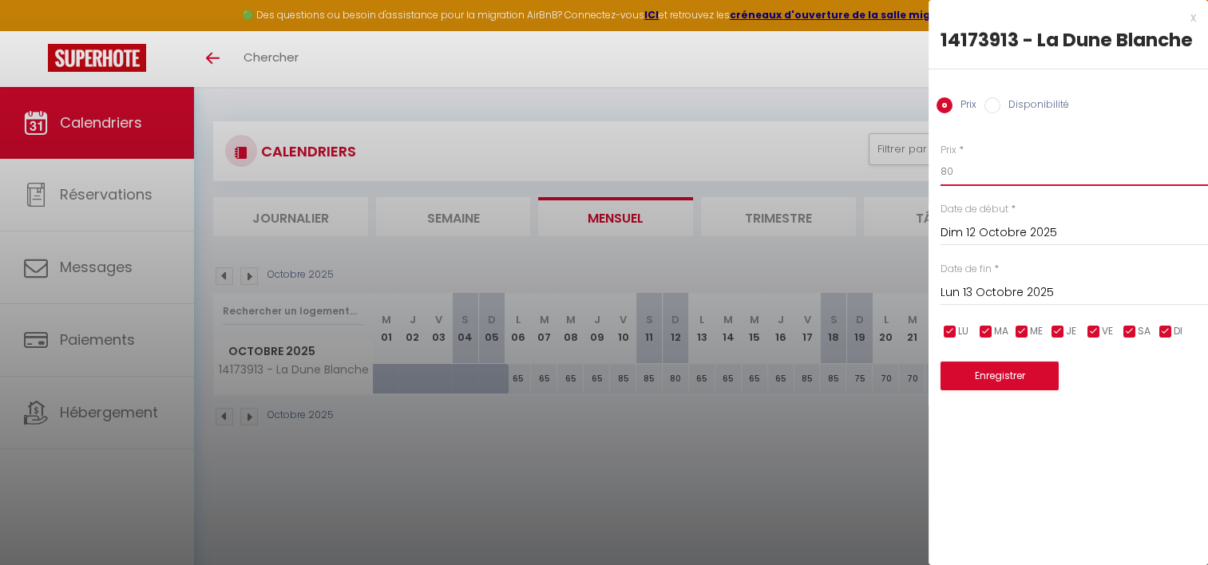
drag, startPoint x: 958, startPoint y: 172, endPoint x: 939, endPoint y: 168, distance: 19.7
click at [939, 168] on div "Prix * 80 Statut * Disponible Indisponible Date de début * Dim 12 Octobre 2025 …" at bounding box center [1067, 257] width 279 height 268
type input "70"
click at [971, 374] on button "Enregistrer" at bounding box center [999, 376] width 118 height 29
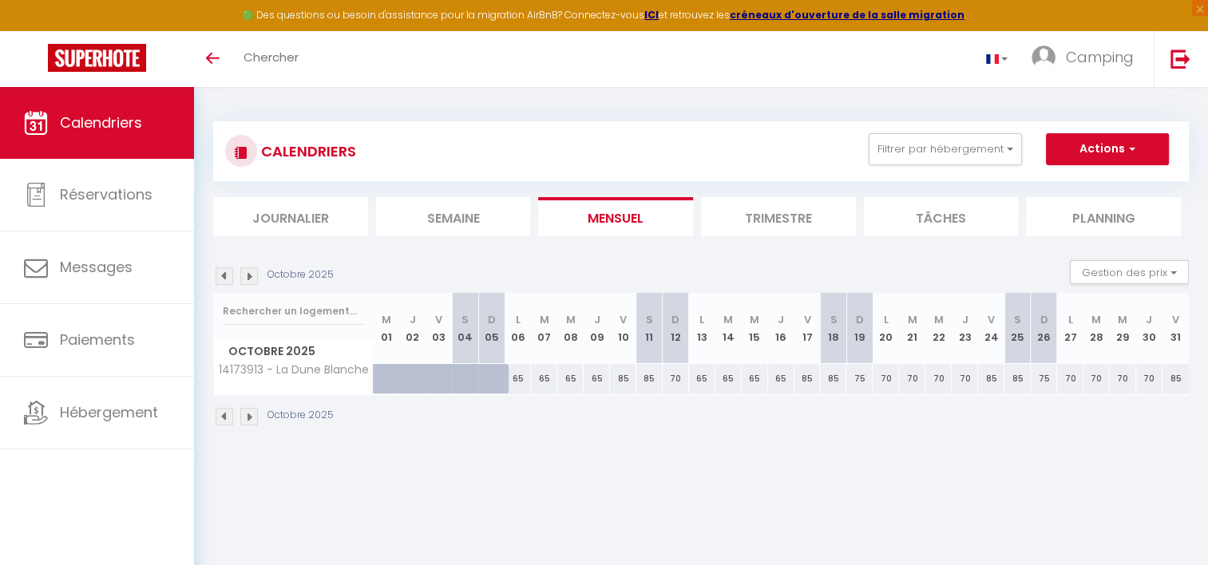
click at [674, 375] on div "70" at bounding box center [675, 379] width 26 height 30
type input "70"
type input "Dim 12 Octobre 2025"
type input "Lun 13 Octobre 2025"
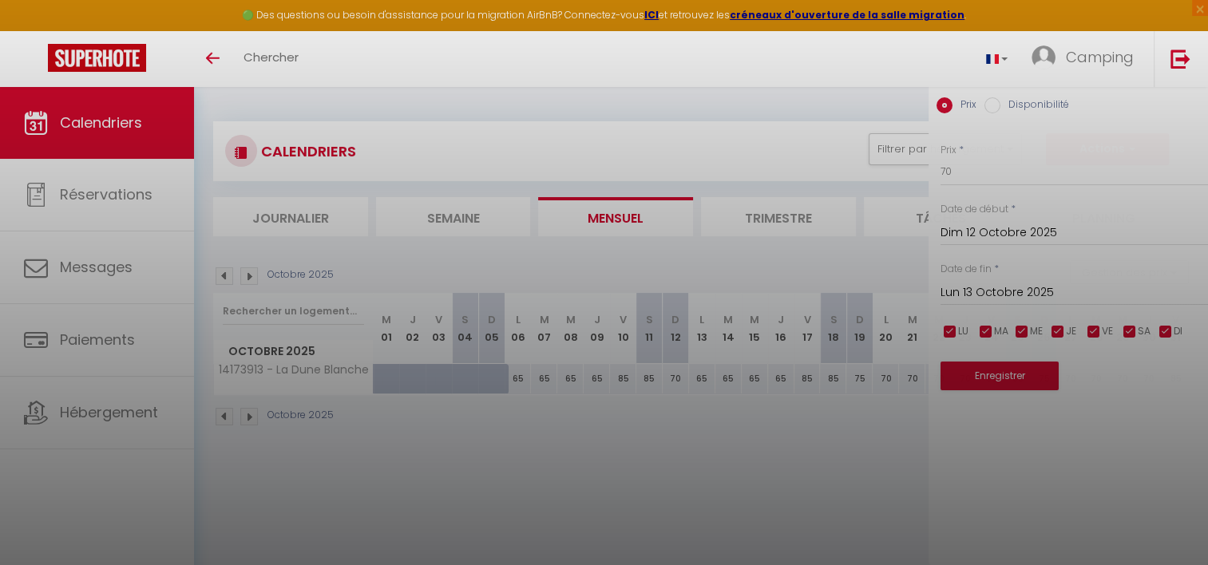
drag, startPoint x: 674, startPoint y: 375, endPoint x: 685, endPoint y: 402, distance: 29.3
click at [685, 402] on div at bounding box center [604, 282] width 1208 height 565
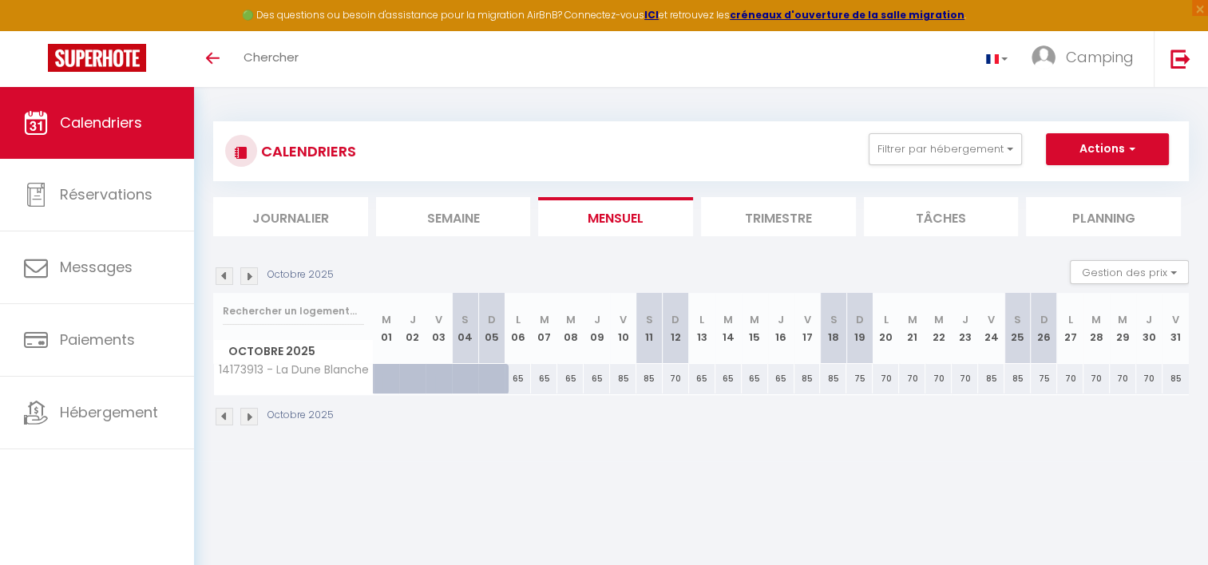
click at [675, 379] on div "70" at bounding box center [675, 379] width 26 height 30
type input "70"
type input "Dim 12 Octobre 2025"
type input "Lun 13 Octobre 2025"
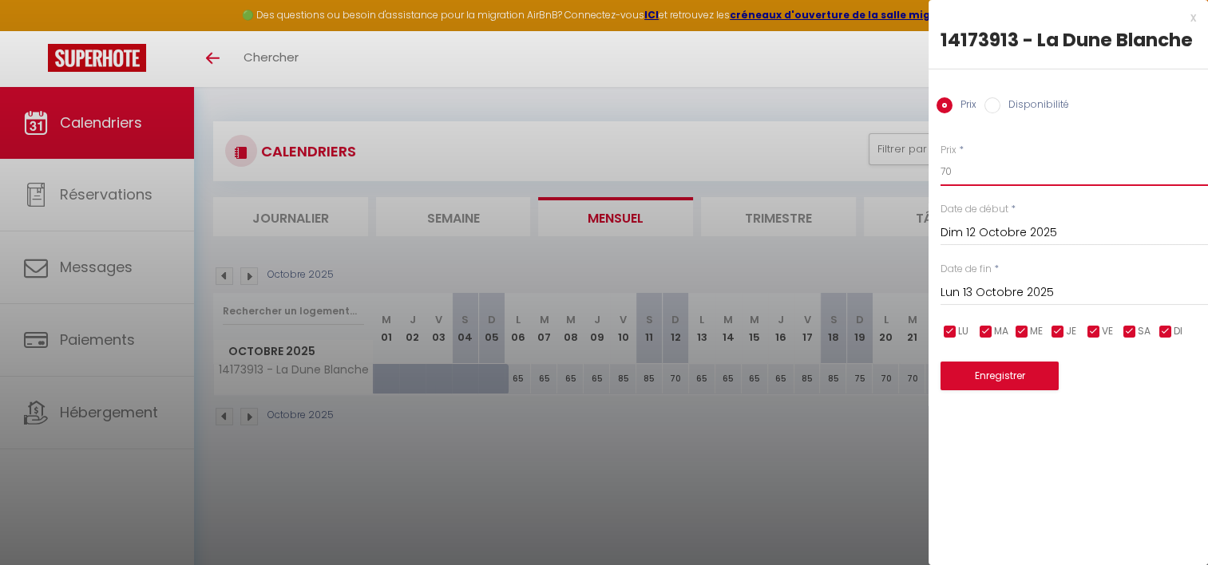
click at [964, 176] on input "70" at bounding box center [1073, 171] width 267 height 29
type input "75"
click at [973, 382] on button "Enregistrer" at bounding box center [999, 376] width 118 height 29
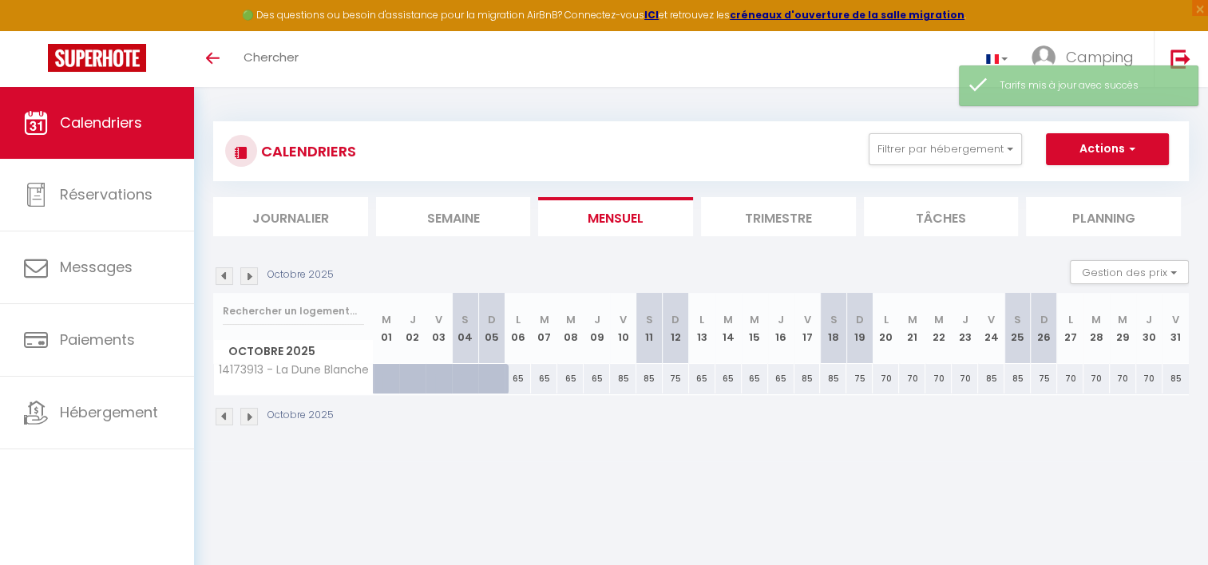
click at [251, 281] on img at bounding box center [249, 276] width 18 height 18
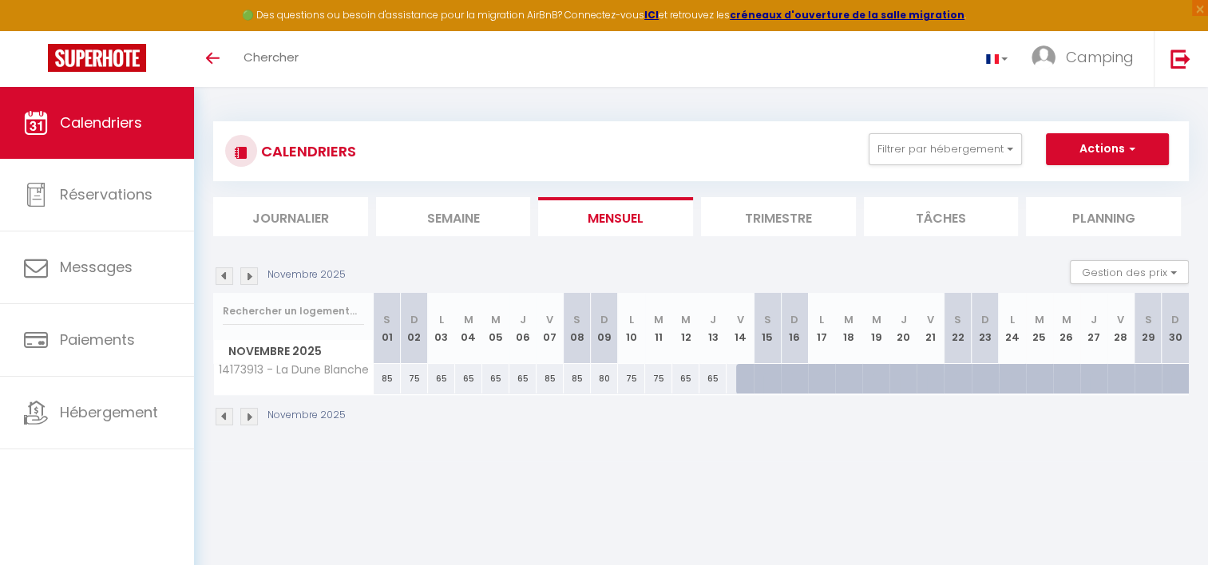
click at [215, 278] on img at bounding box center [224, 276] width 18 height 18
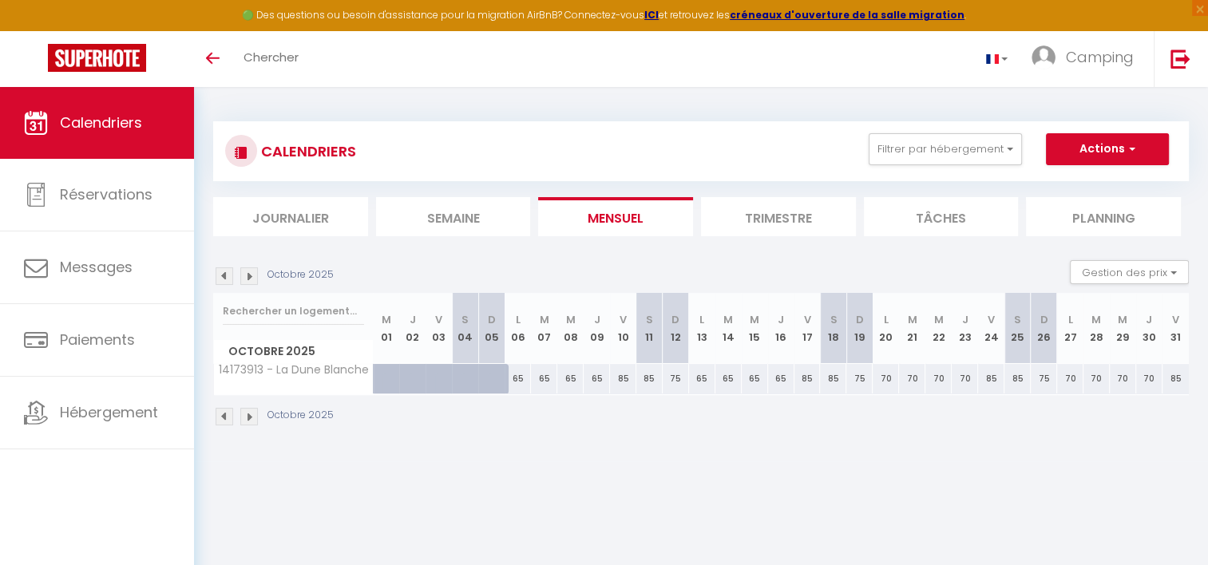
click at [217, 278] on img at bounding box center [224, 276] width 18 height 18
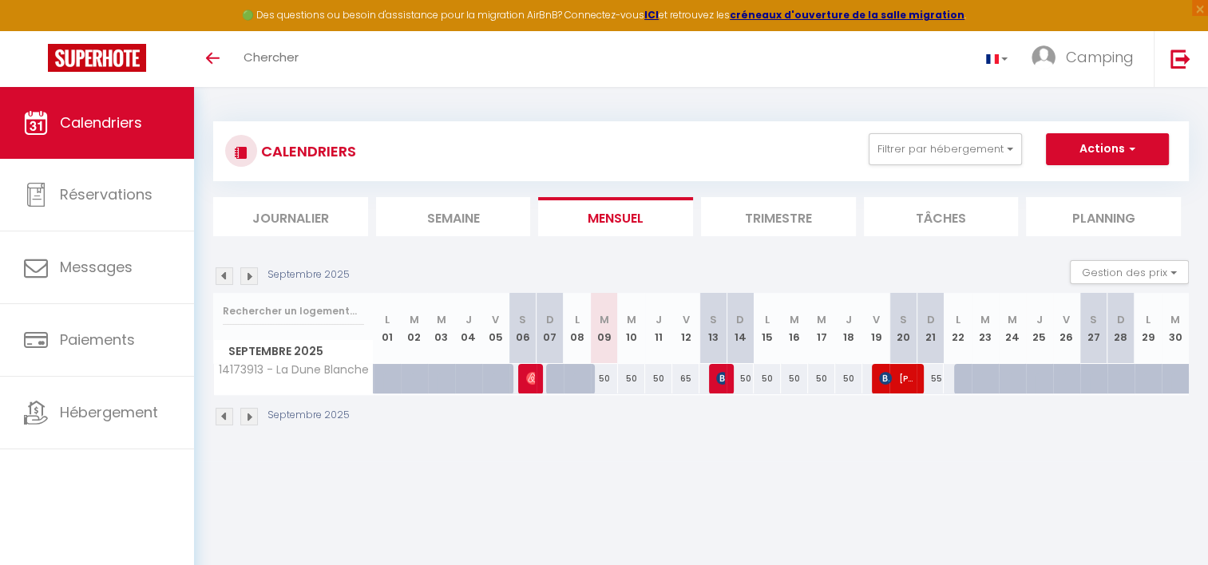
click at [251, 274] on img at bounding box center [249, 276] width 18 height 18
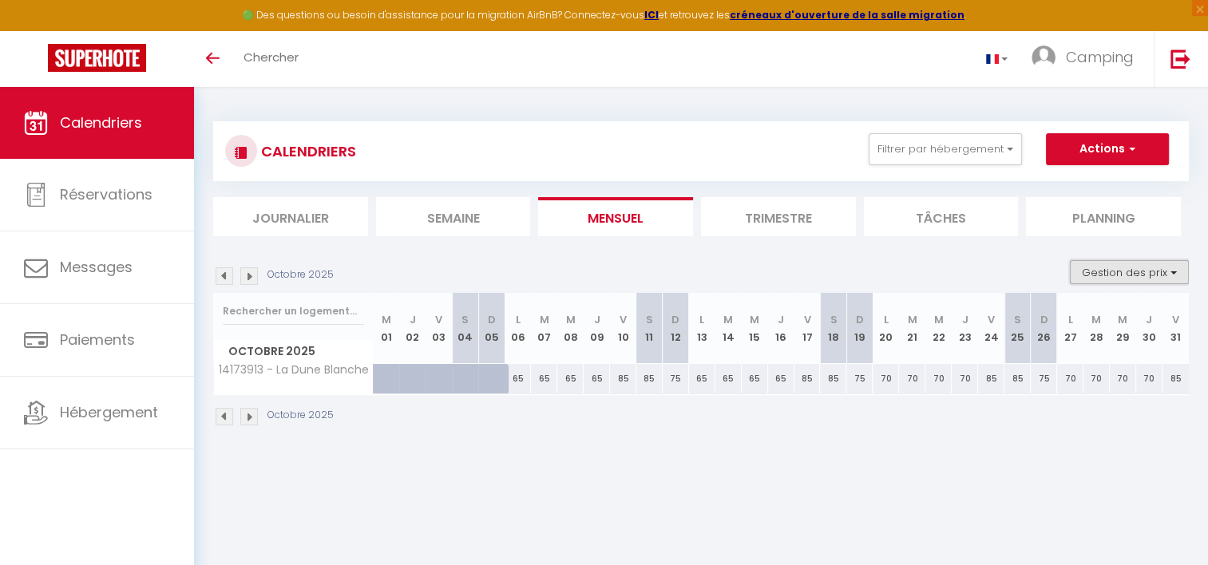
click at [1080, 275] on button "Gestion des prix" at bounding box center [1129, 272] width 119 height 24
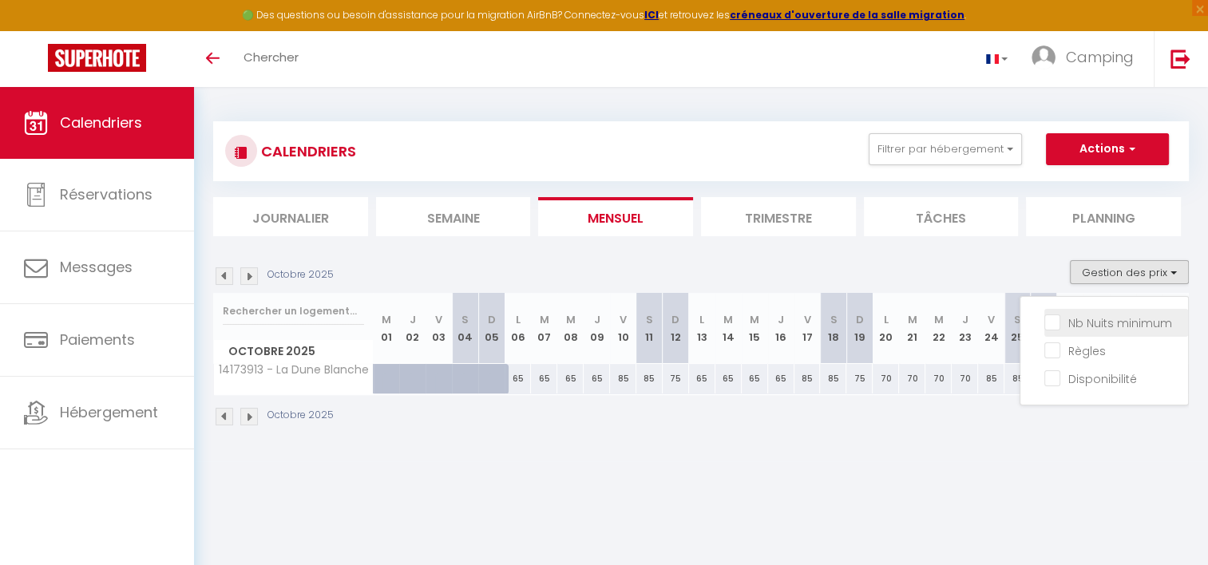
click at [1056, 321] on input "Nb Nuits minimum" at bounding box center [1116, 322] width 144 height 16
checkbox input "true"
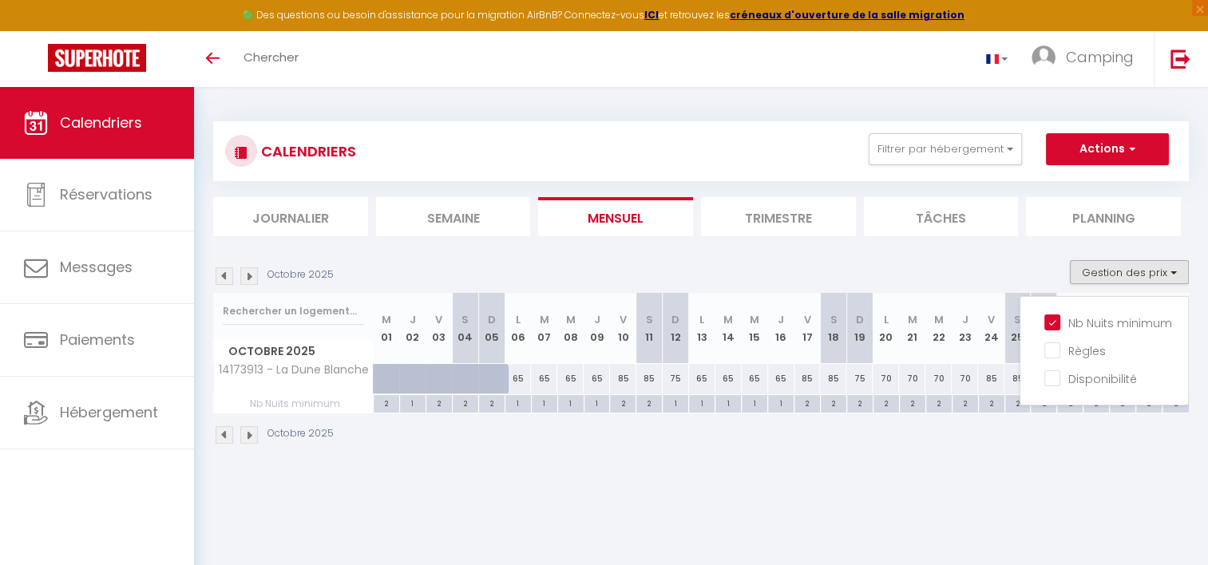
click at [766, 433] on div "Octobre 2025" at bounding box center [700, 436] width 975 height 47
